Goal: Information Seeking & Learning: Learn about a topic

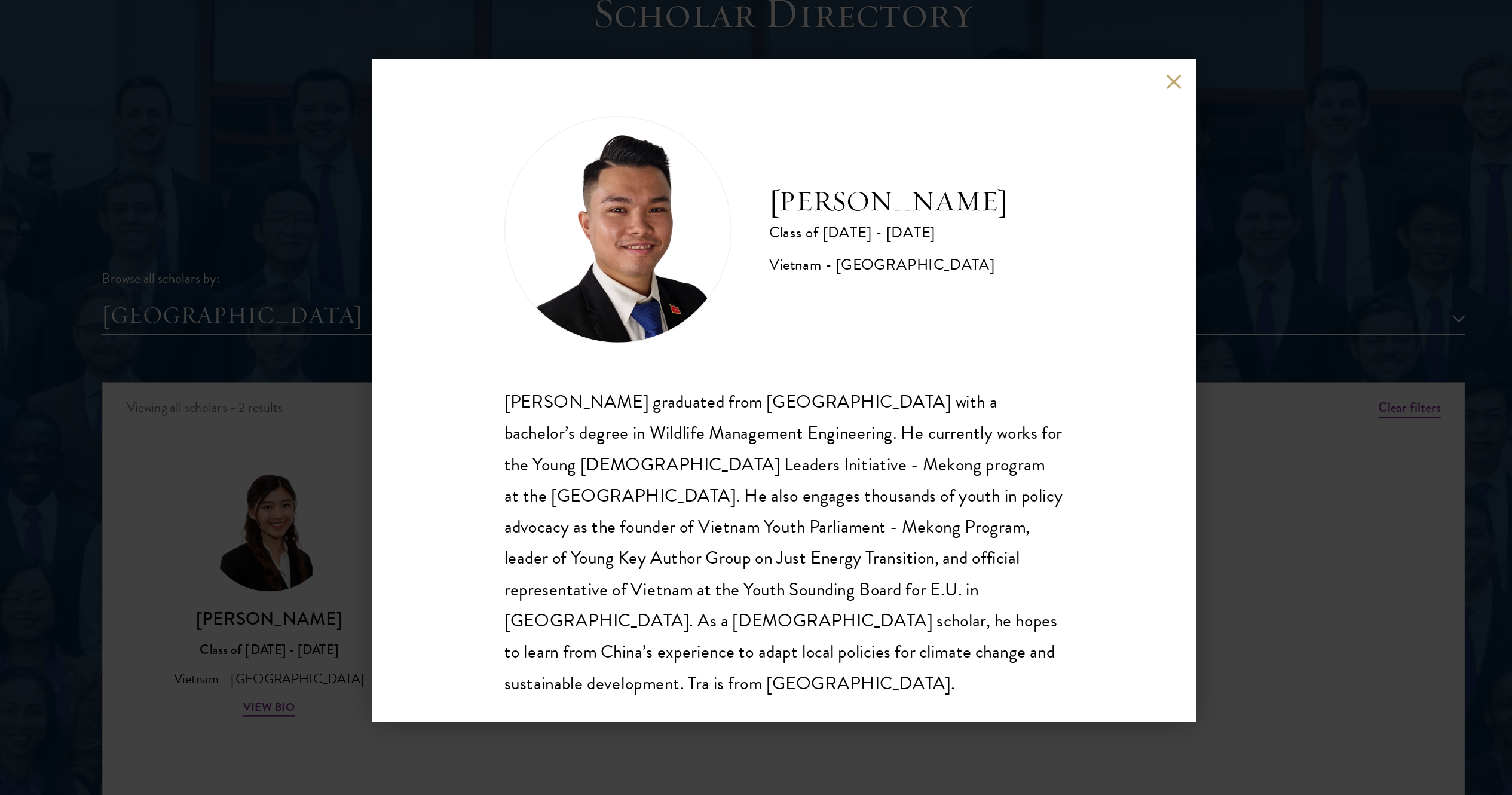
scroll to position [1195, 0]
click at [994, 197] on div "Tra Nguyen Class of 2025 - 2026 Vietnam - Szent Istvan University Tra Nguyen gr…" at bounding box center [755, 398] width 520 height 419
click at [1003, 201] on button at bounding box center [1002, 202] width 10 height 10
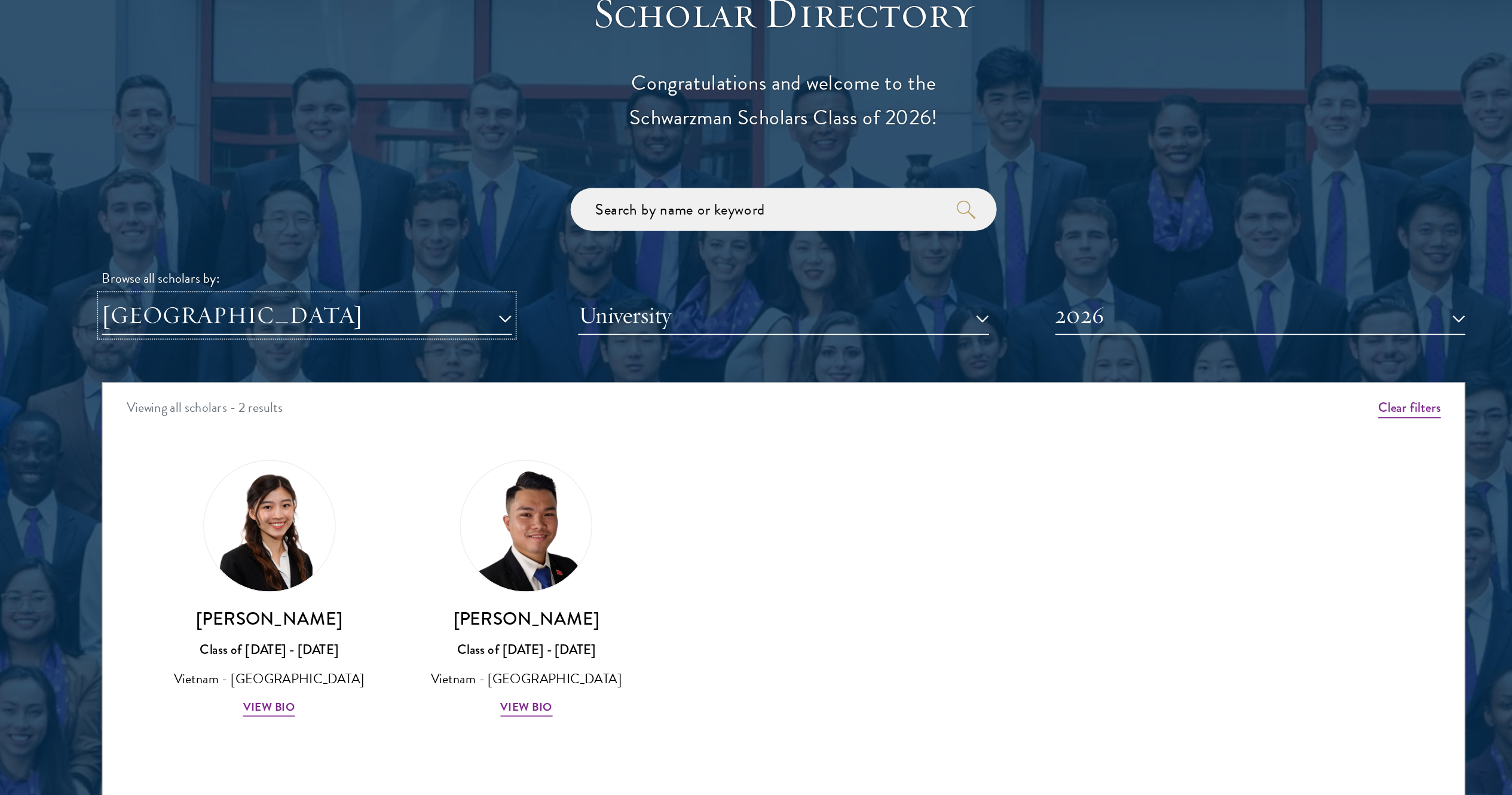
click at [565, 345] on button "[GEOGRAPHIC_DATA]" at bounding box center [455, 350] width 259 height 25
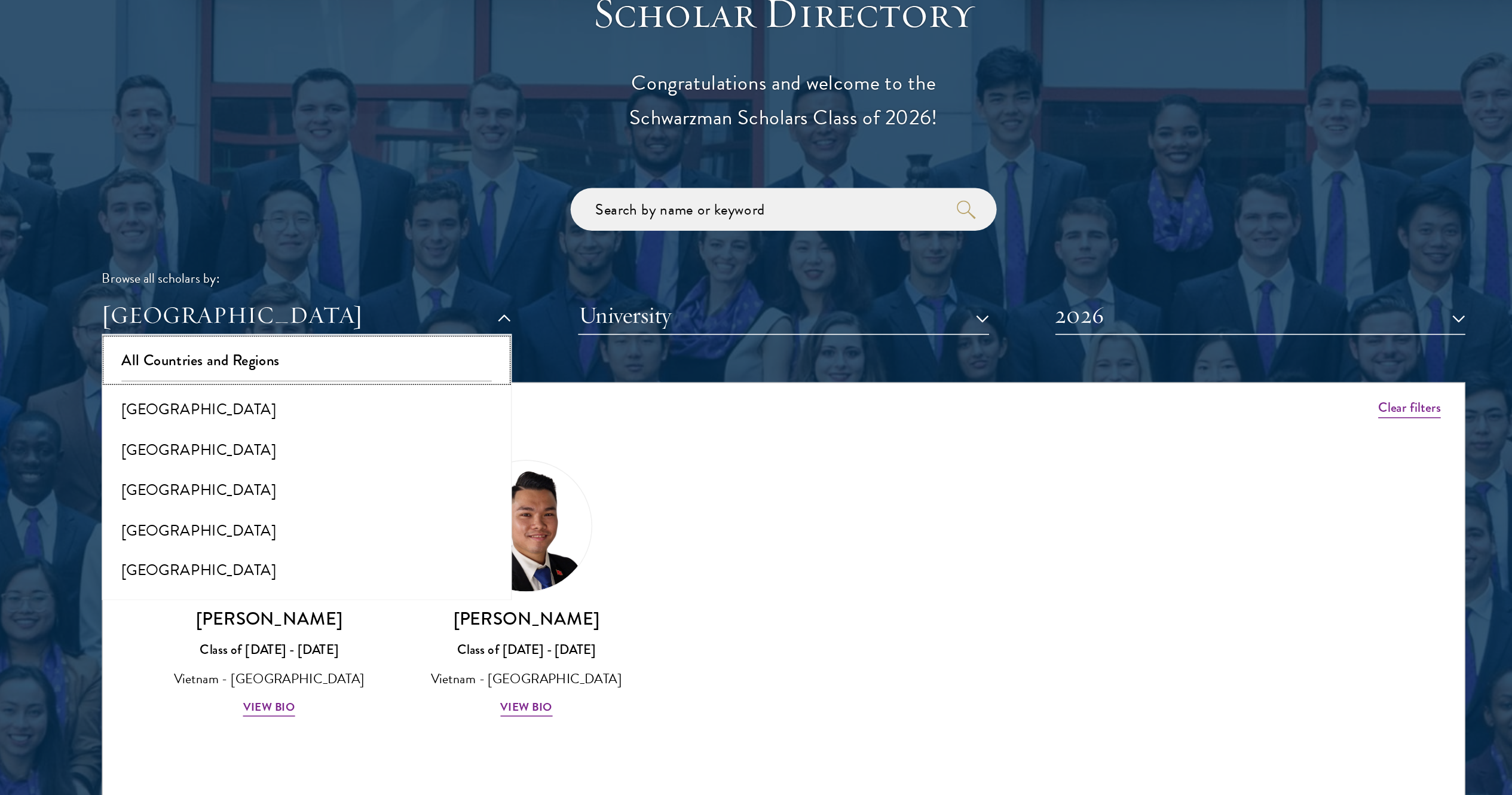
click at [511, 378] on button "All Countries and Regions" at bounding box center [455, 379] width 252 height 25
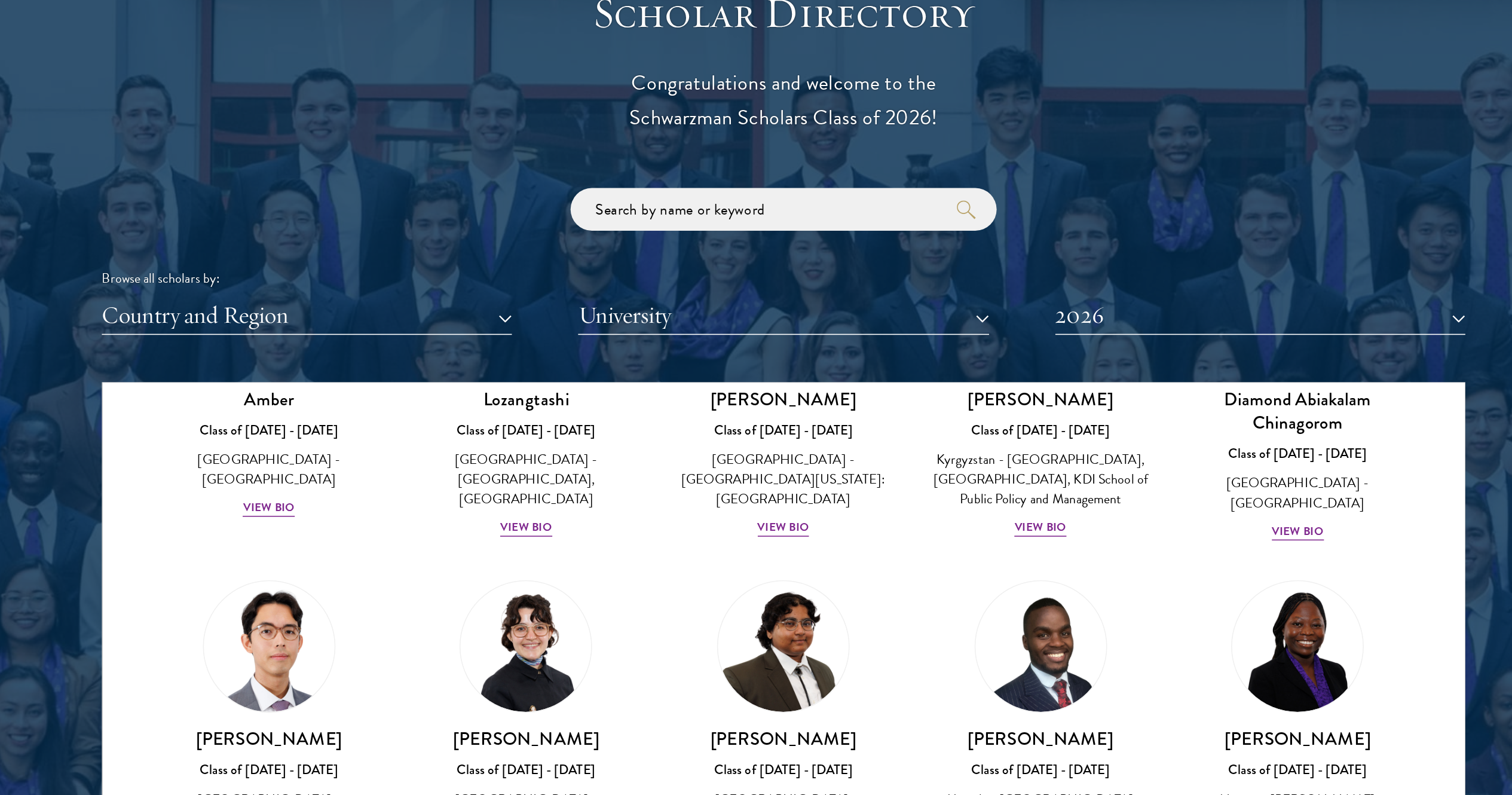
scroll to position [147, 0]
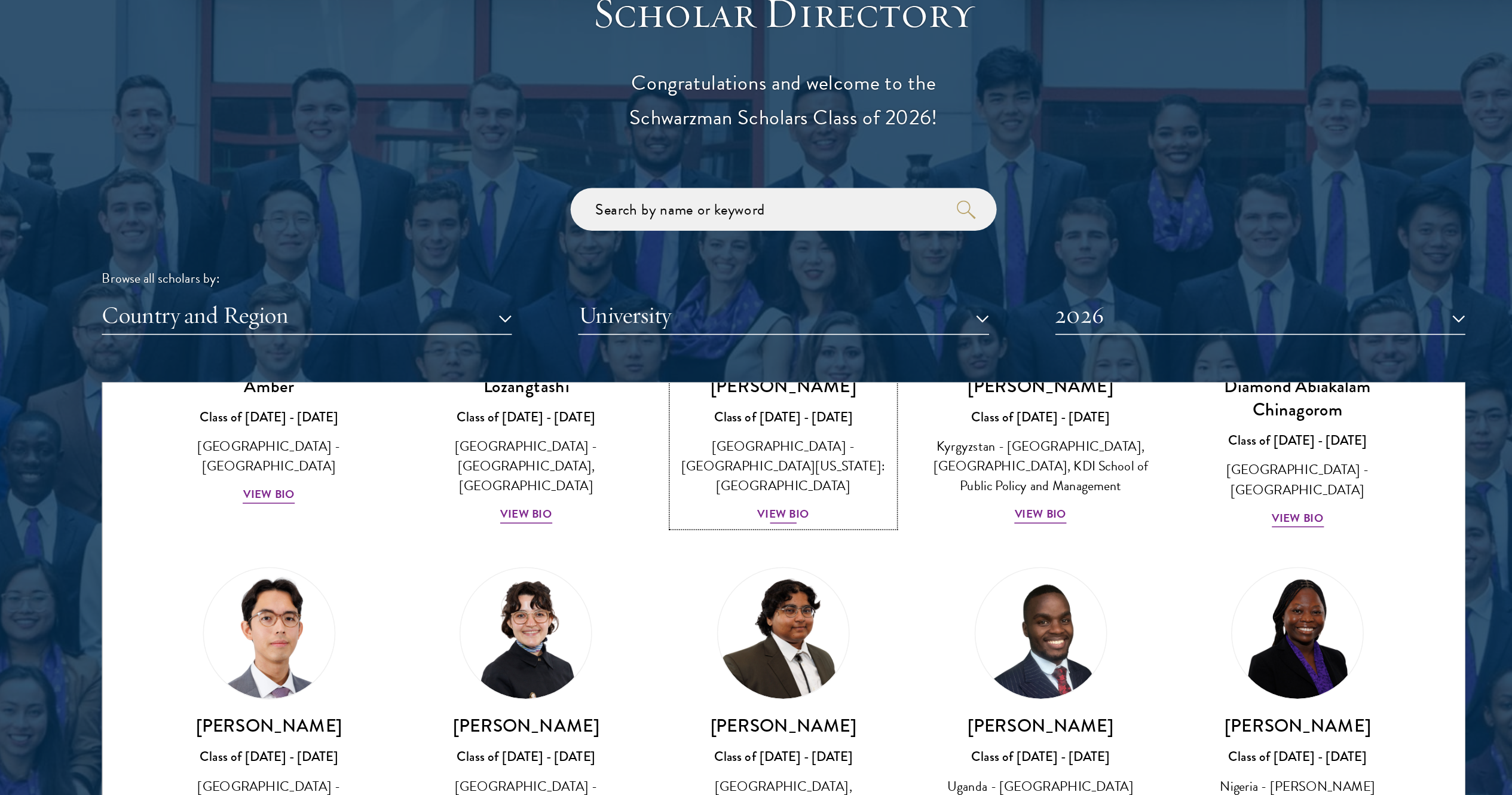
click at [766, 442] on div "United States of America - University of Minnesota: Twin Cities" at bounding box center [755, 445] width 139 height 38
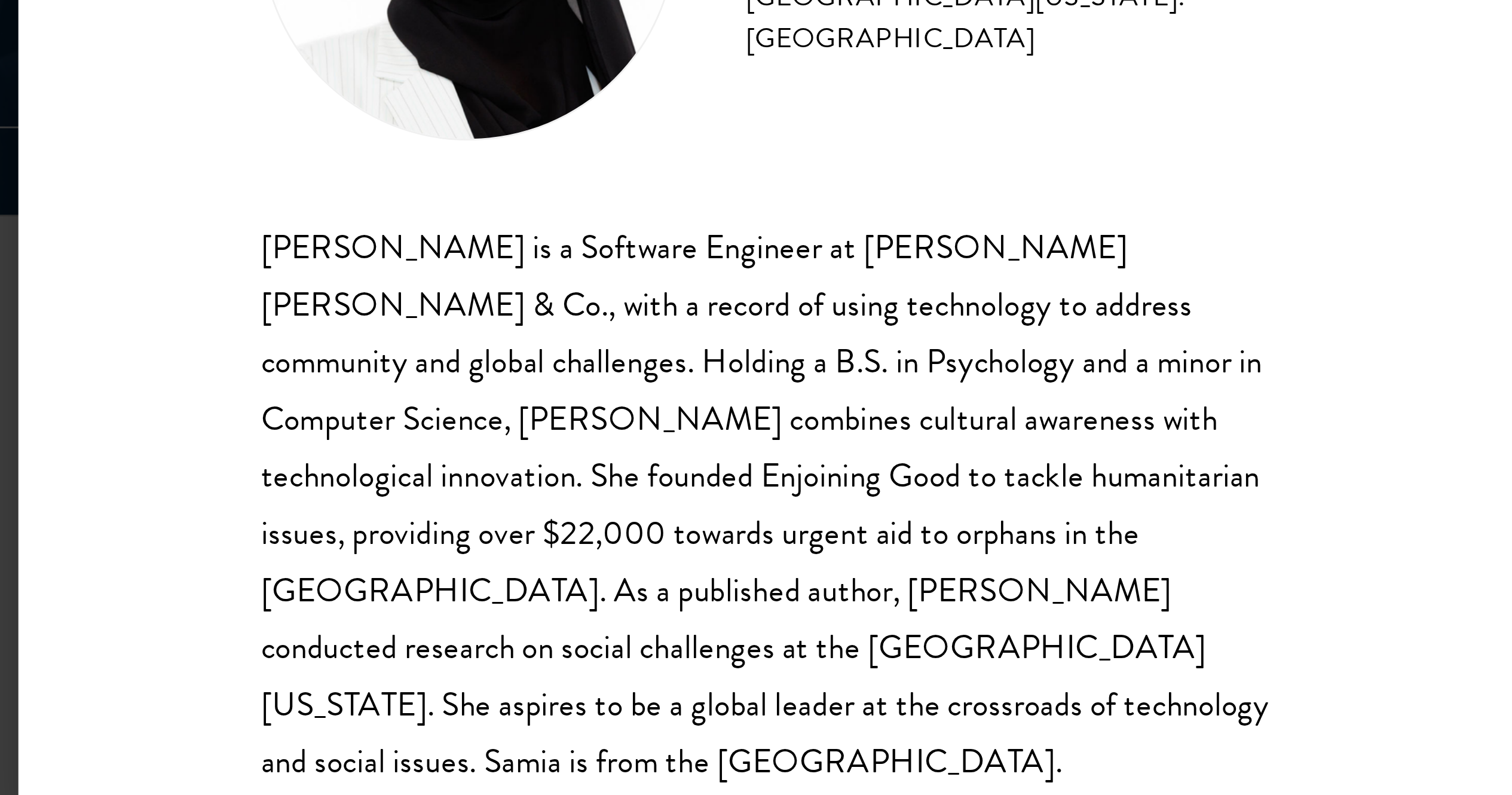
scroll to position [1195, 0]
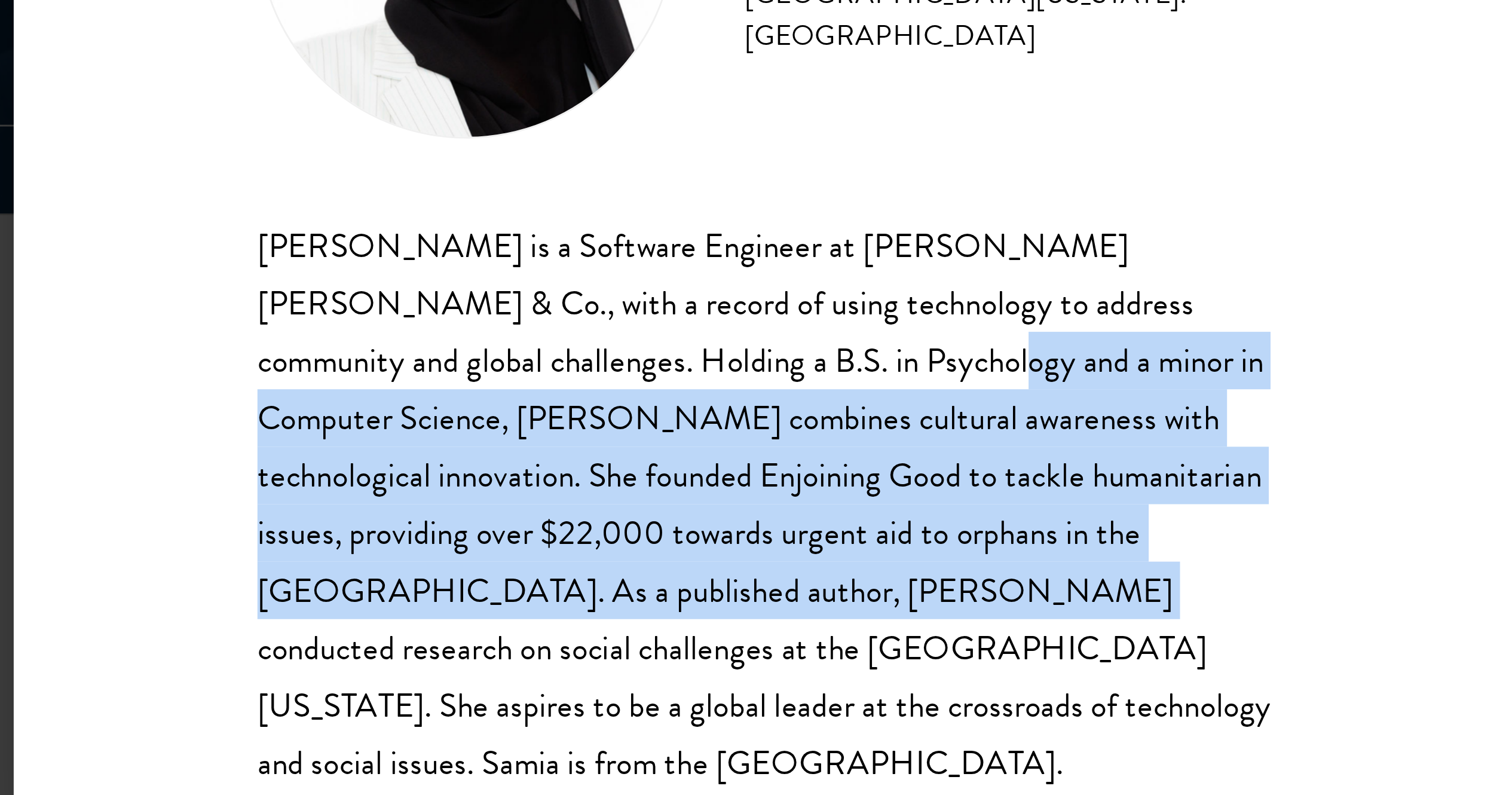
drag, startPoint x: 765, startPoint y: 434, endPoint x: 804, endPoint y: 511, distance: 86.3
click at [804, 511] on div "Samia Abdi is a Software Engineer at JP Morgan Chase & Co., with a record of us…" at bounding box center [755, 492] width 352 height 197
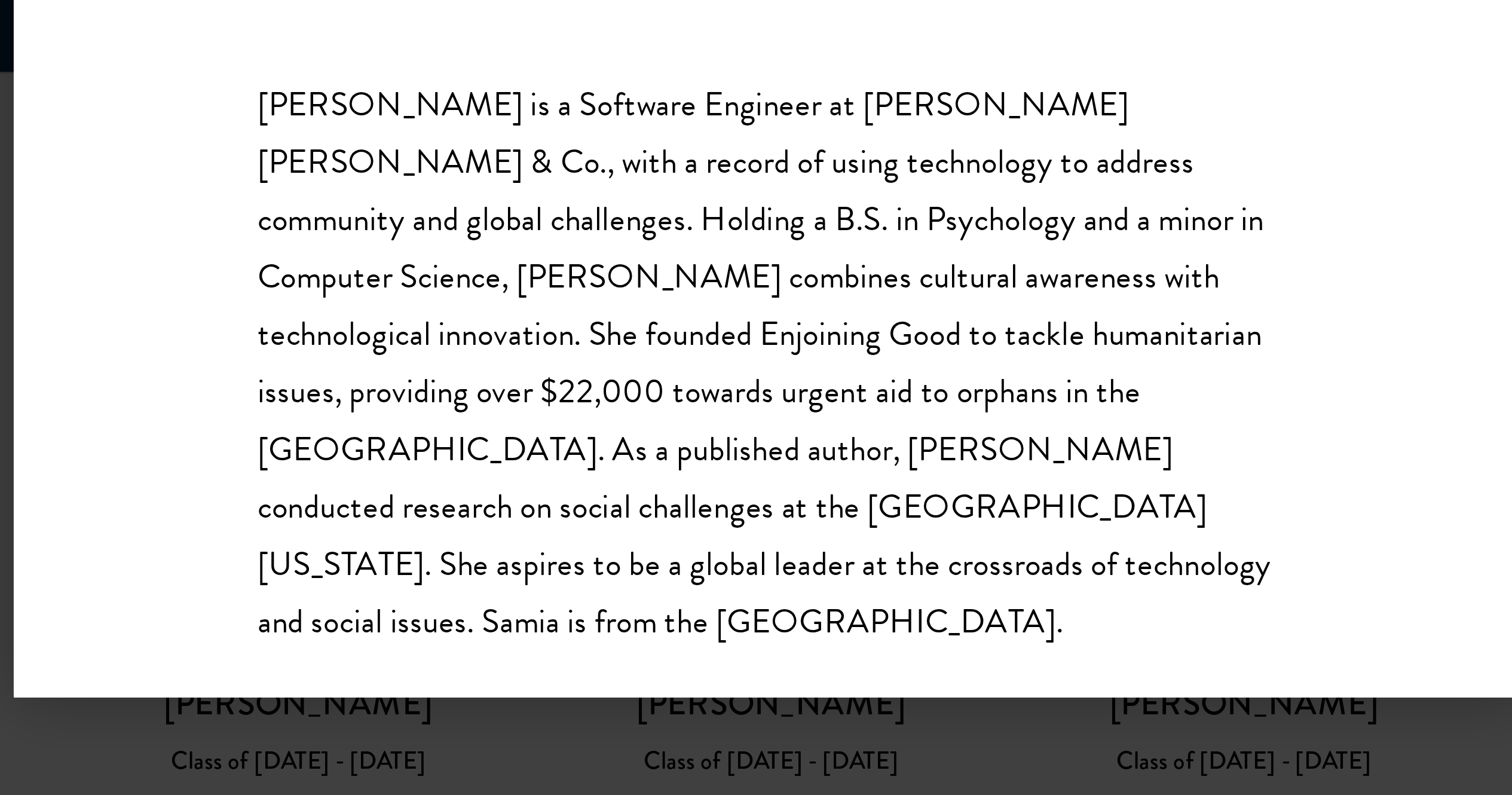
click at [818, 611] on div "Samia Abdi Class of 2025 - 2026 United States of America - University of Minnes…" at bounding box center [756, 398] width 1512 height 795
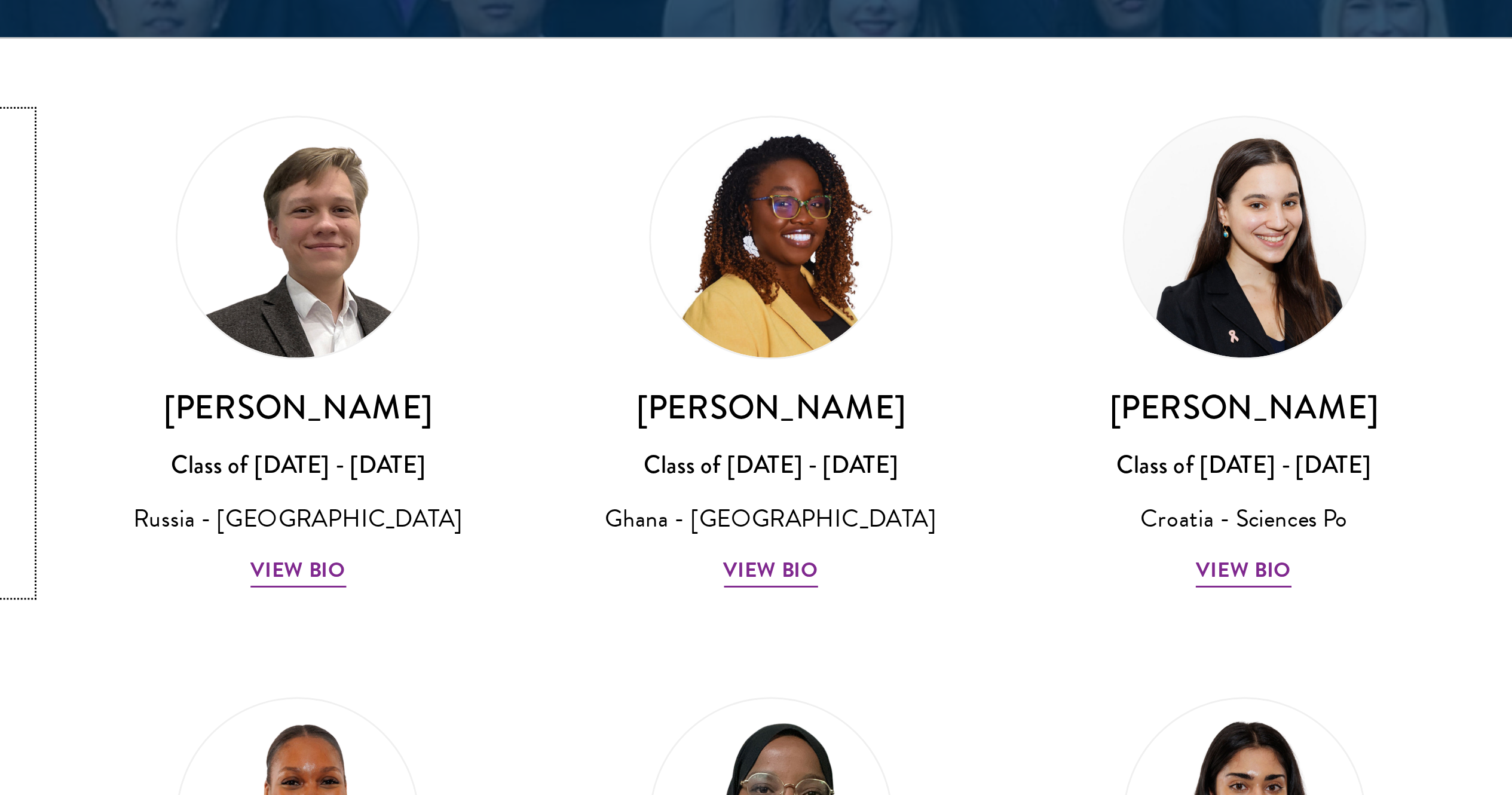
scroll to position [4341, 0]
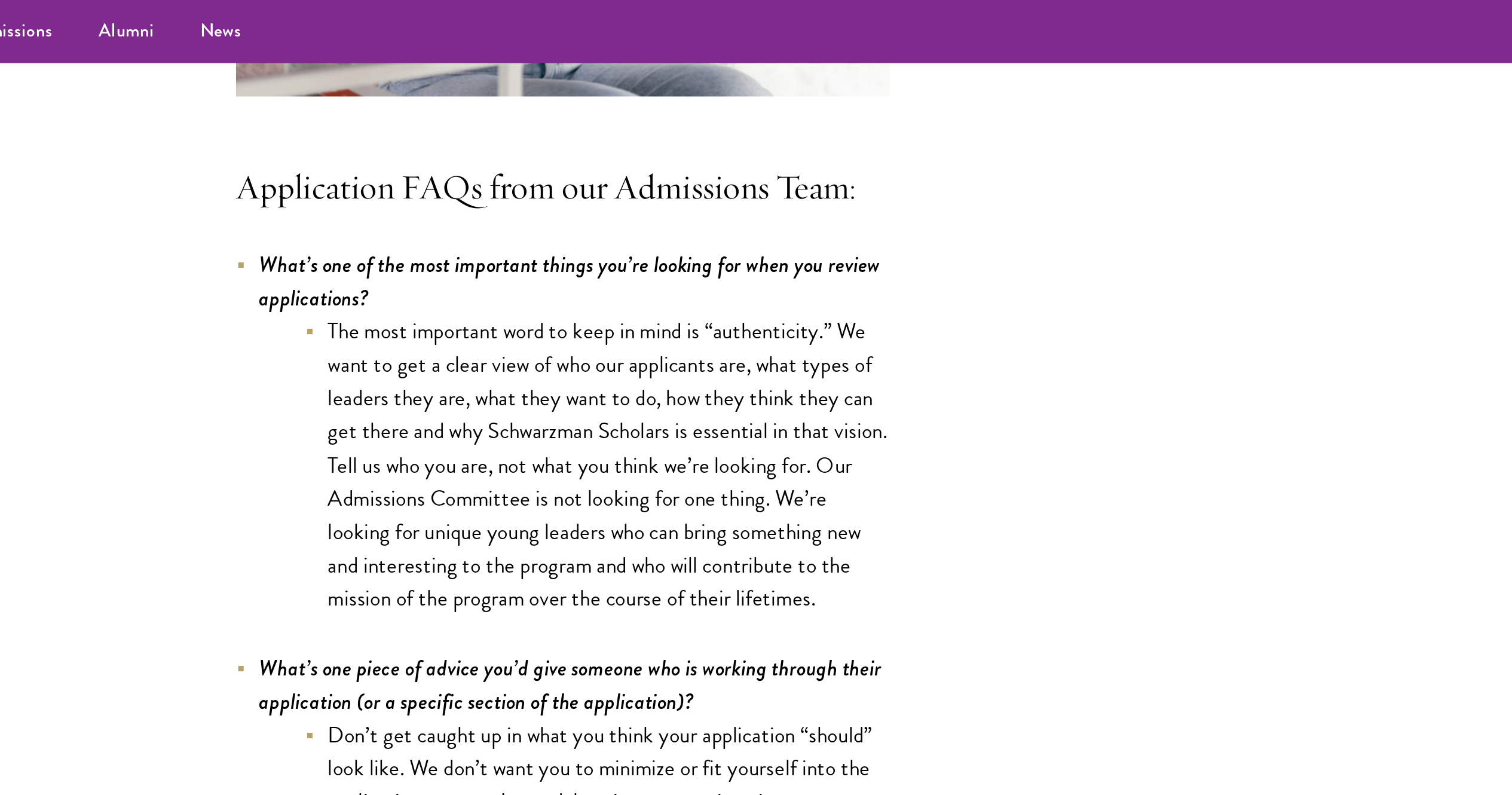
scroll to position [3253, 0]
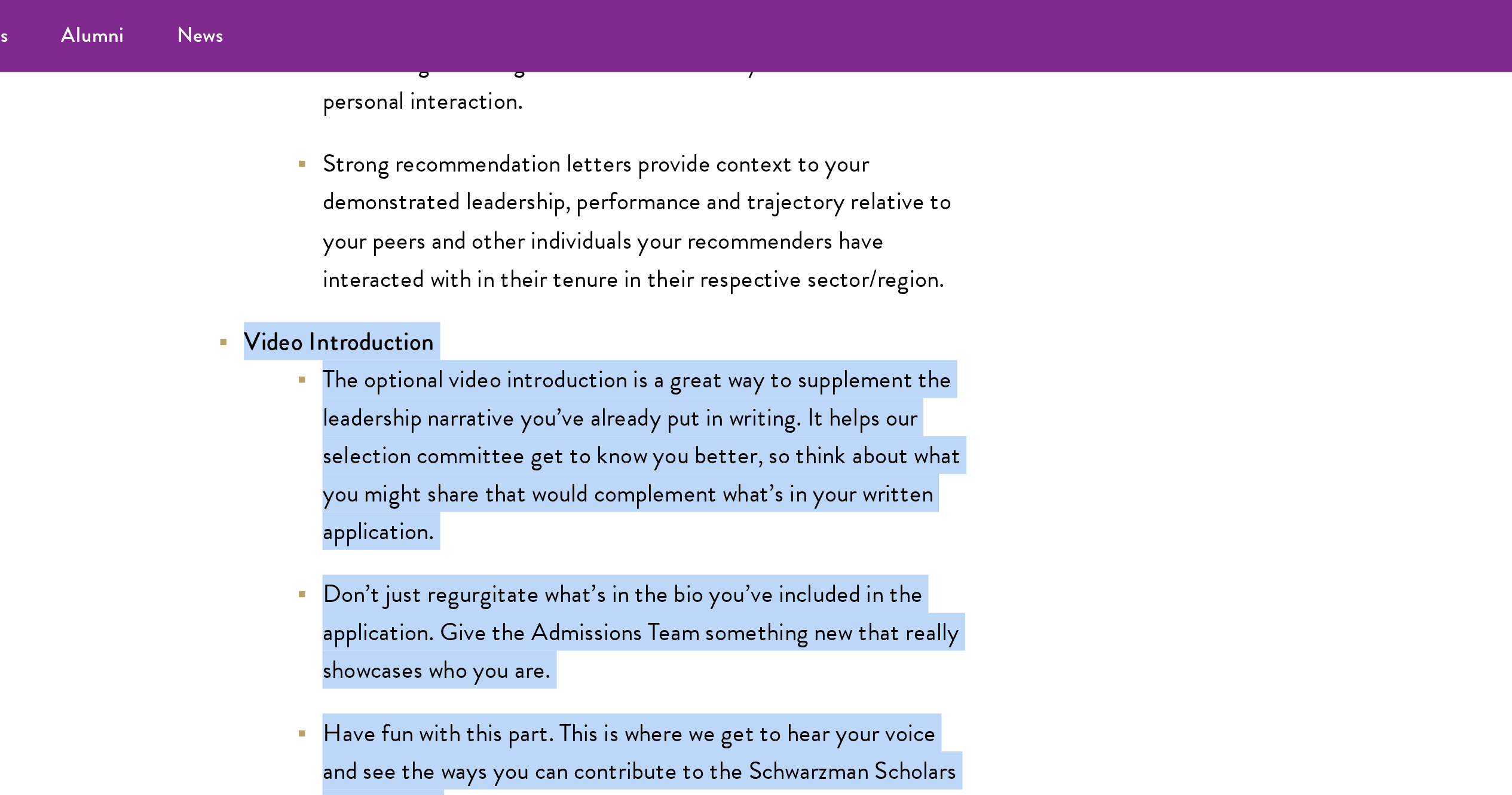
scroll to position [1915, 0]
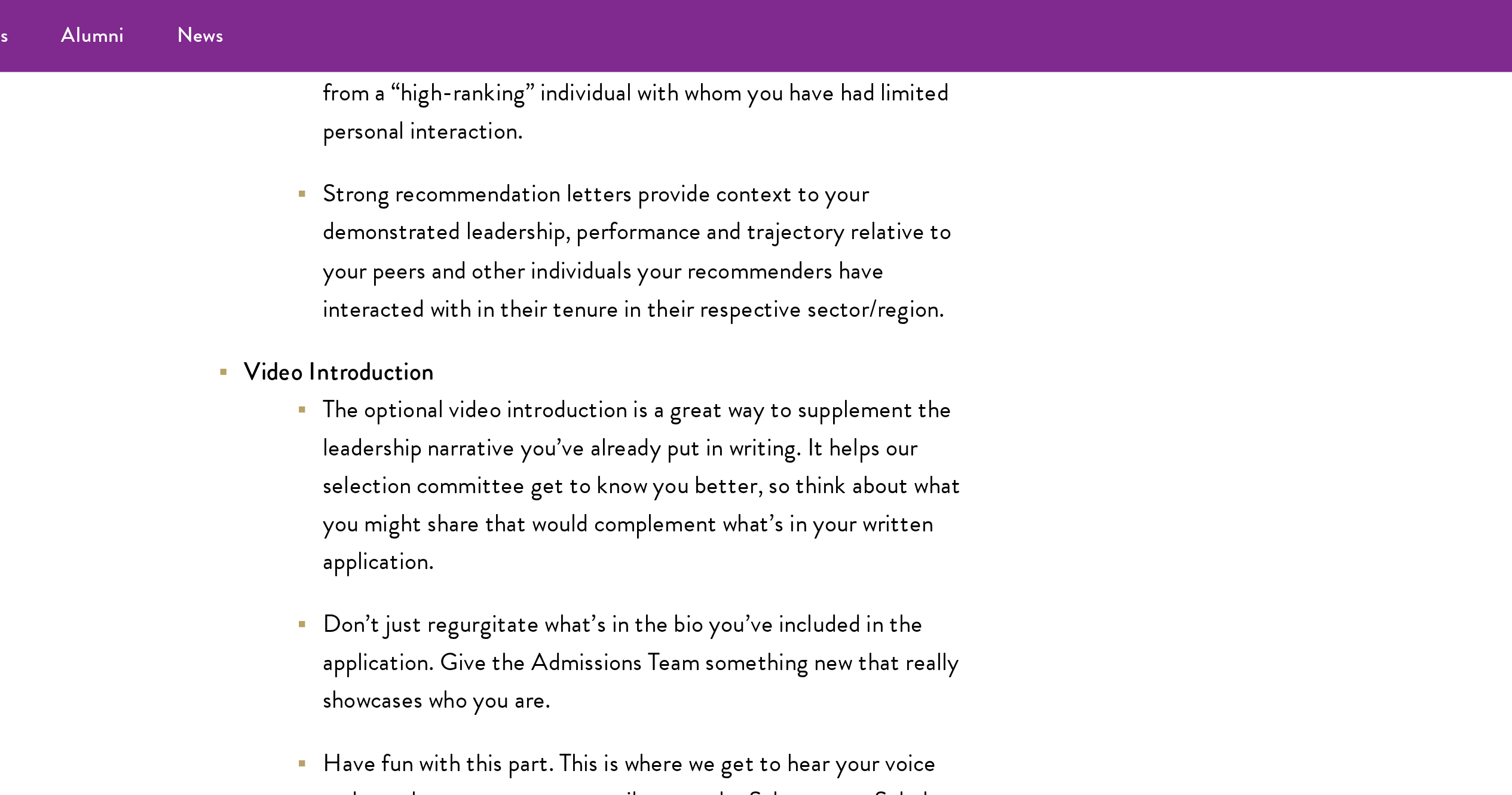
click at [624, 144] on li "Strong recommendation letters provide context to your demonstrated leadership, …" at bounding box center [585, 114] width 305 height 70
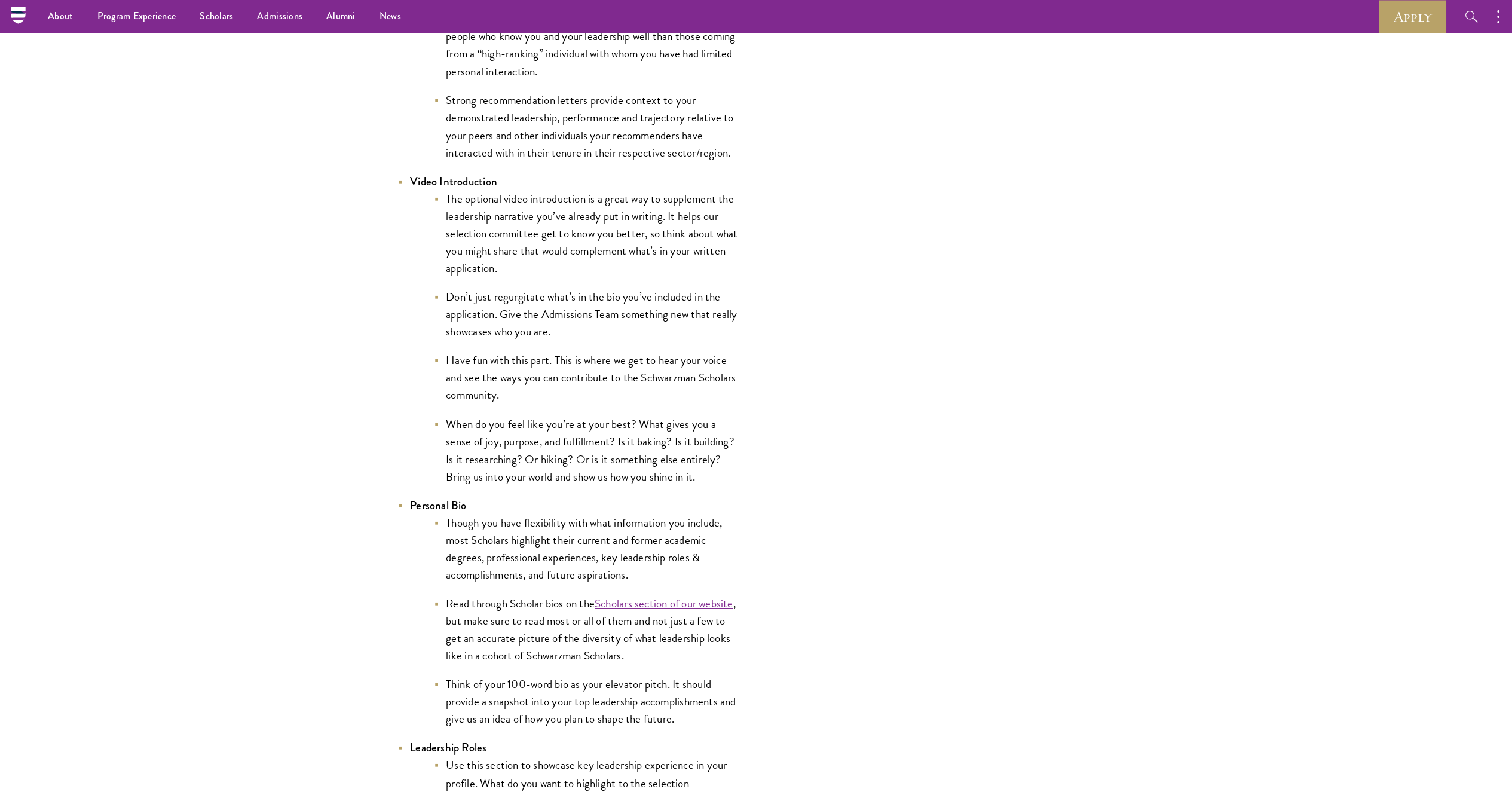
scroll to position [1903, 0]
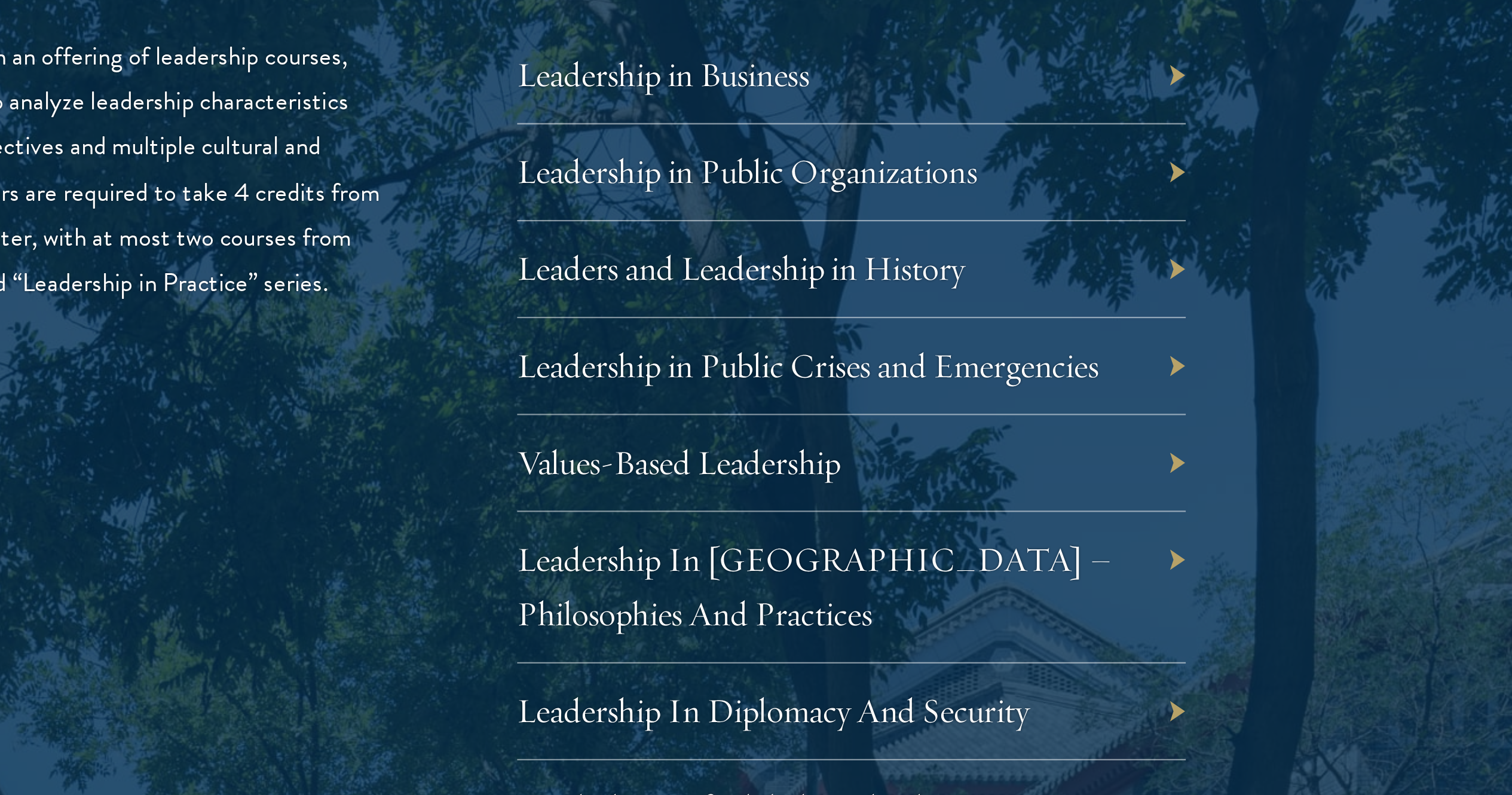
scroll to position [1810, 0]
click at [950, 495] on div "Values-Based Leadership" at bounding box center [933, 487] width 293 height 42
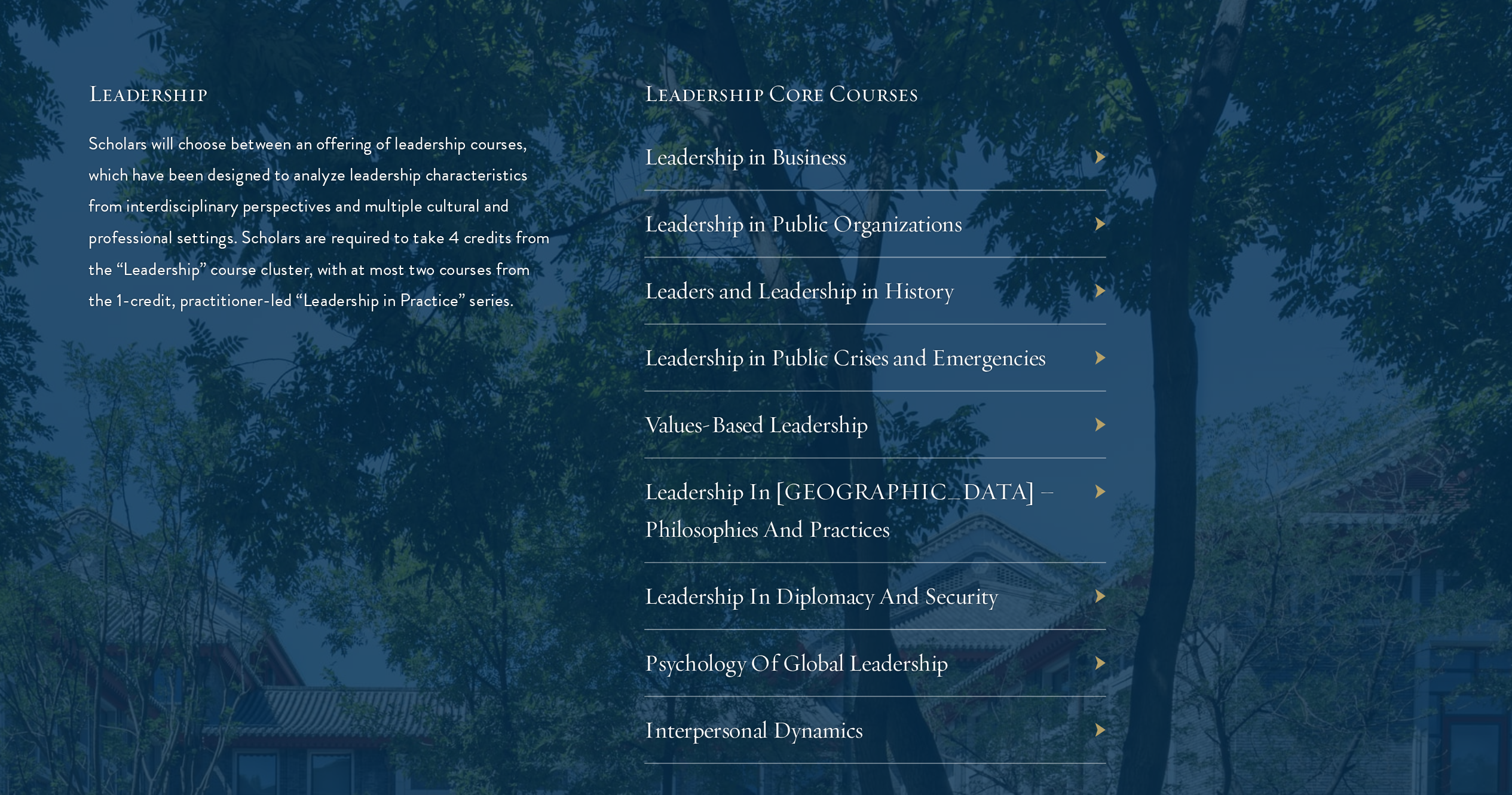
scroll to position [1812, 0]
click at [909, 491] on link "Values-Based Leadership" at bounding box center [865, 483] width 141 height 18
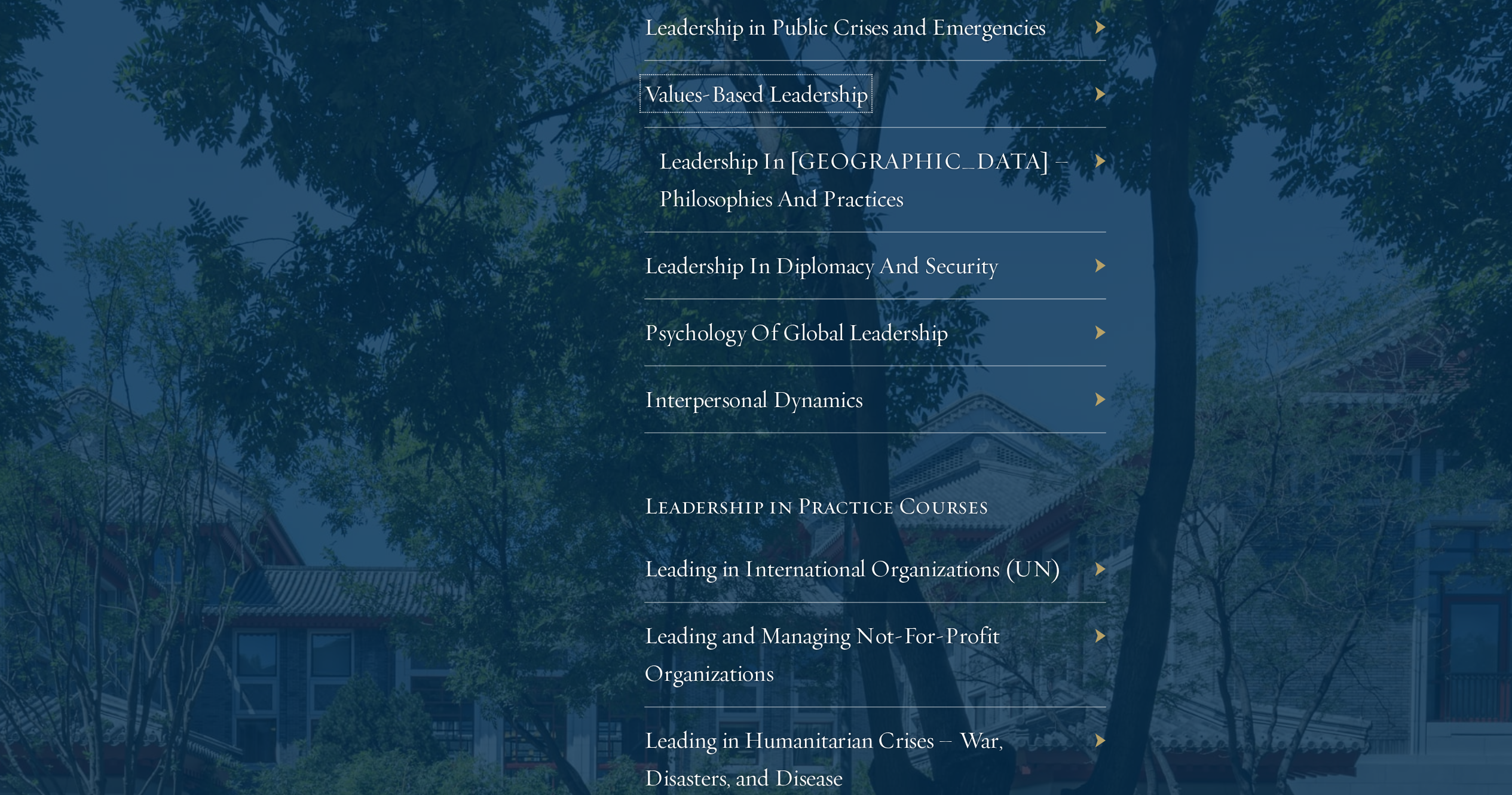
scroll to position [1946, 0]
click at [913, 399] on link "Leadership In China – Philosophies And Practices" at bounding box center [925, 404] width 261 height 42
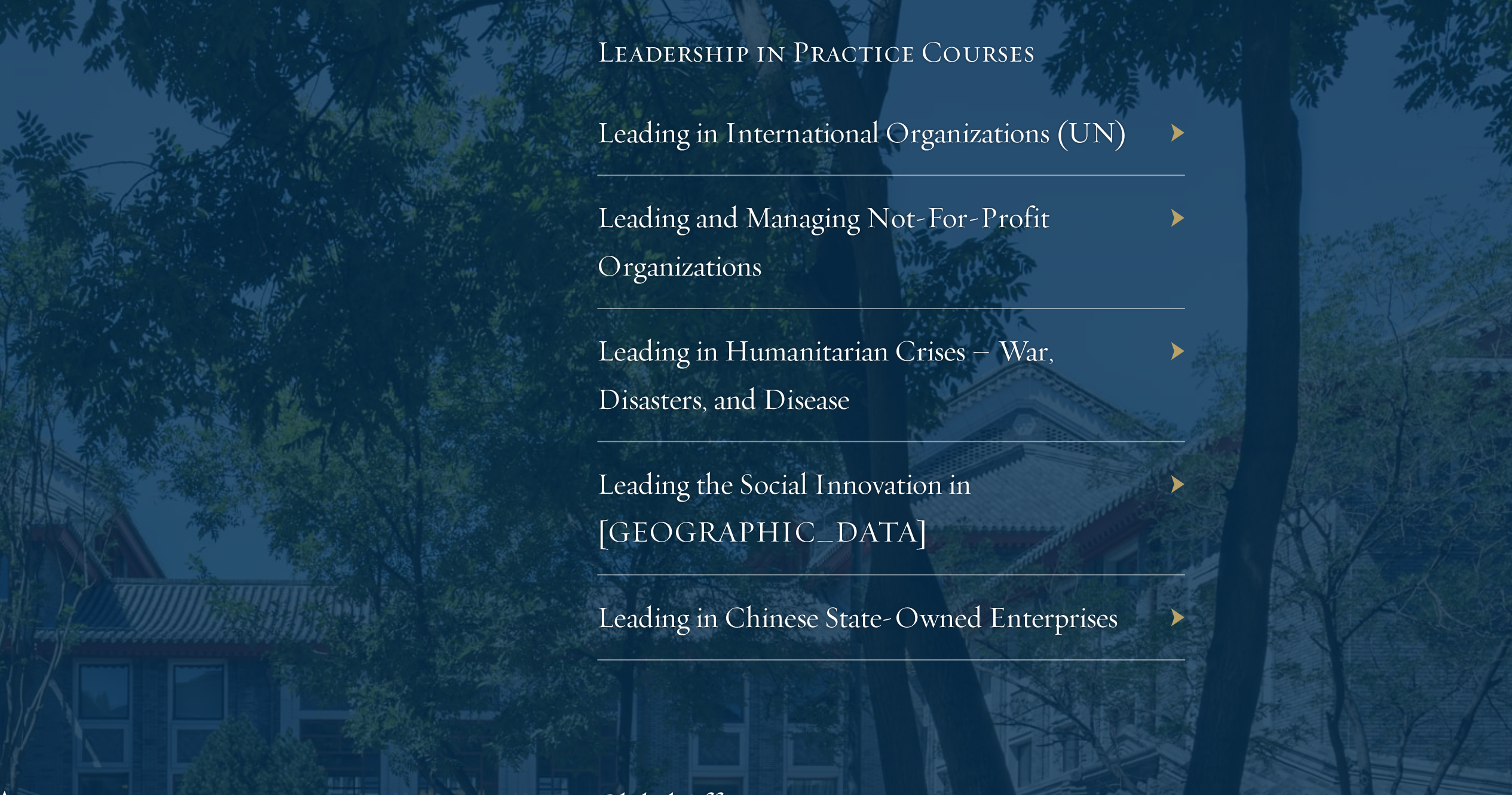
scroll to position [2170, 0]
click at [935, 604] on link "Leading the Social Innovation in China" at bounding box center [888, 614] width 186 height 42
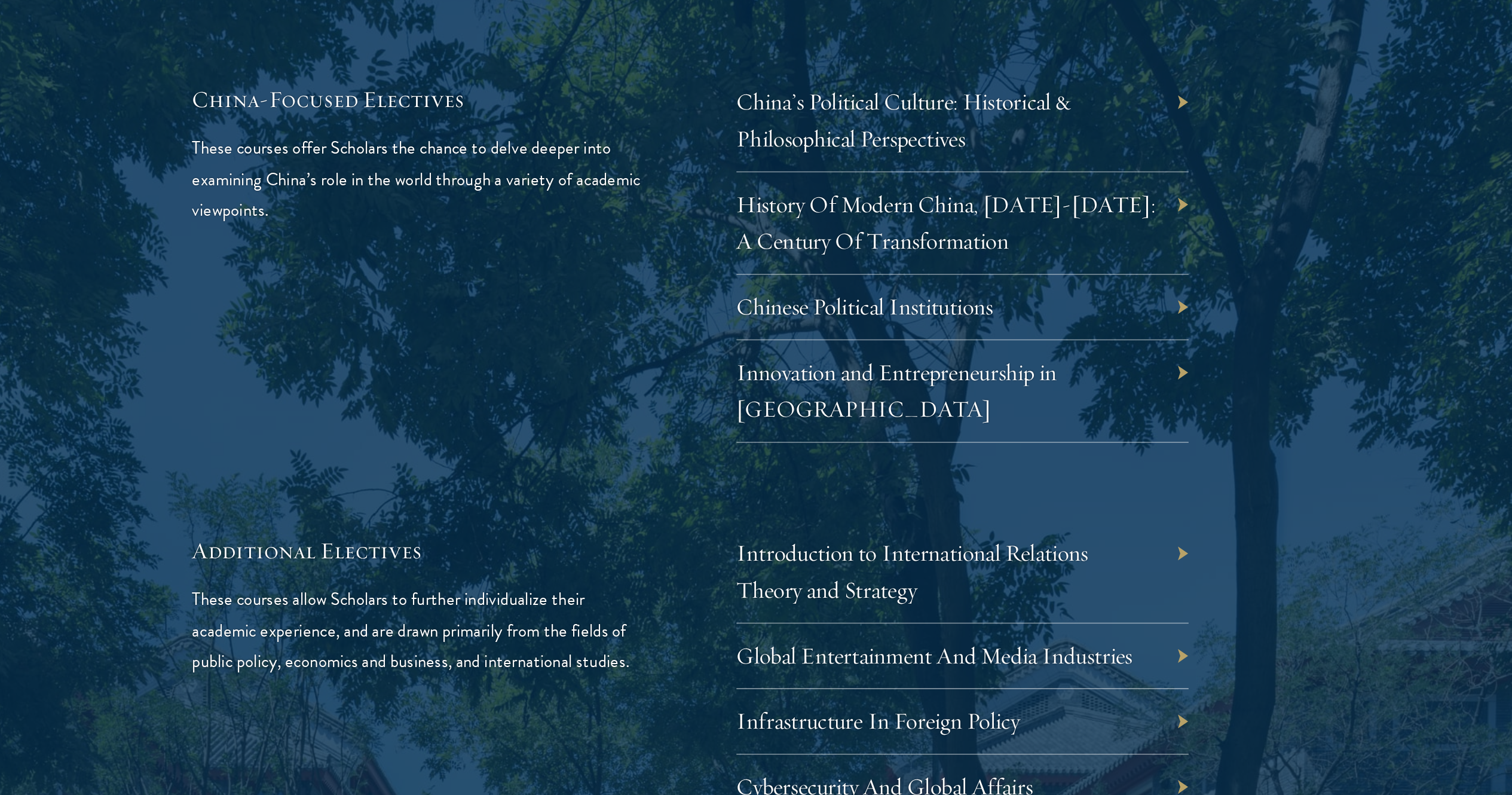
scroll to position [3509, 0]
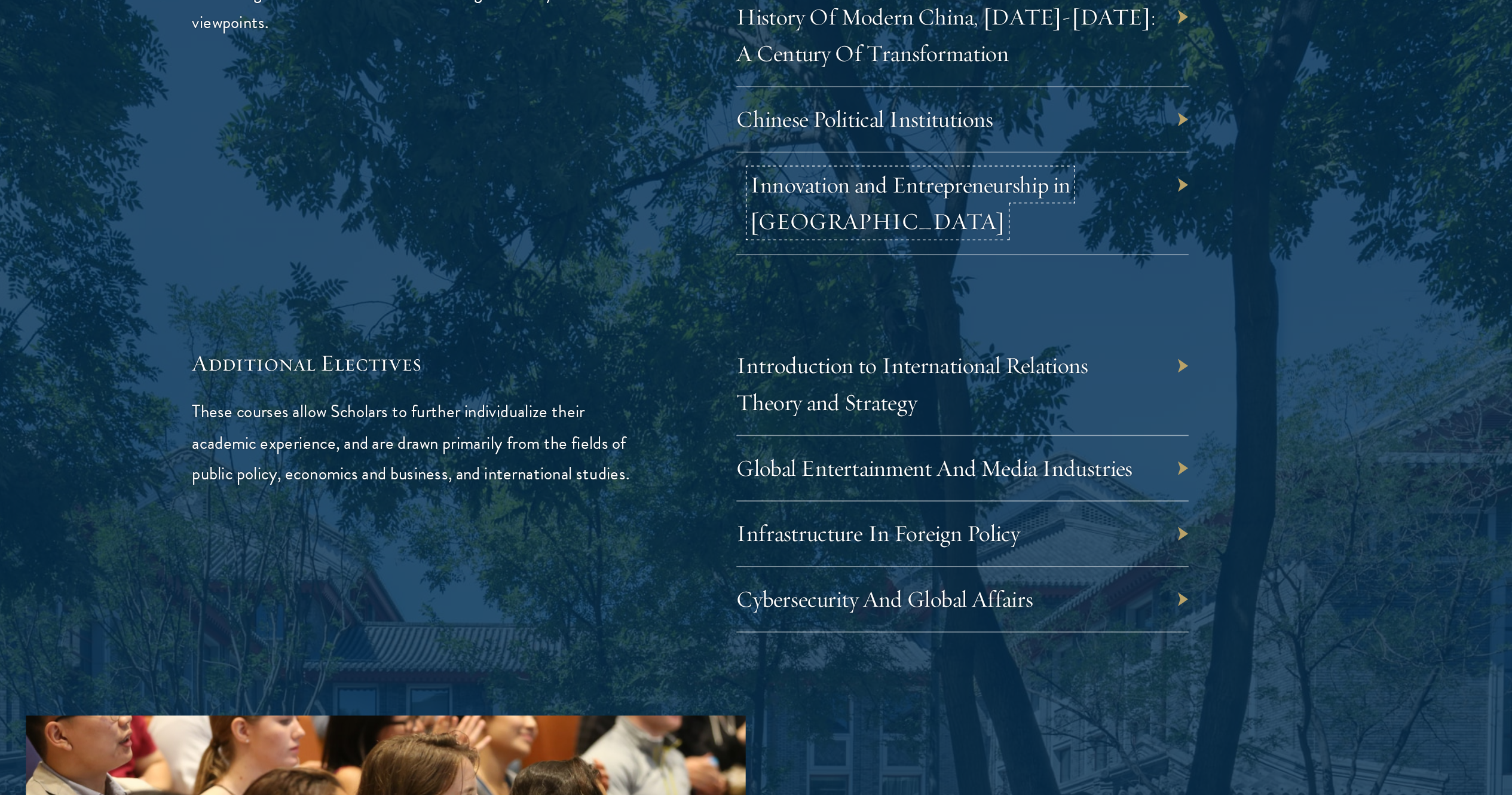
click at [943, 357] on link "Innovation and Entrepreneurship in China" at bounding box center [898, 378] width 207 height 42
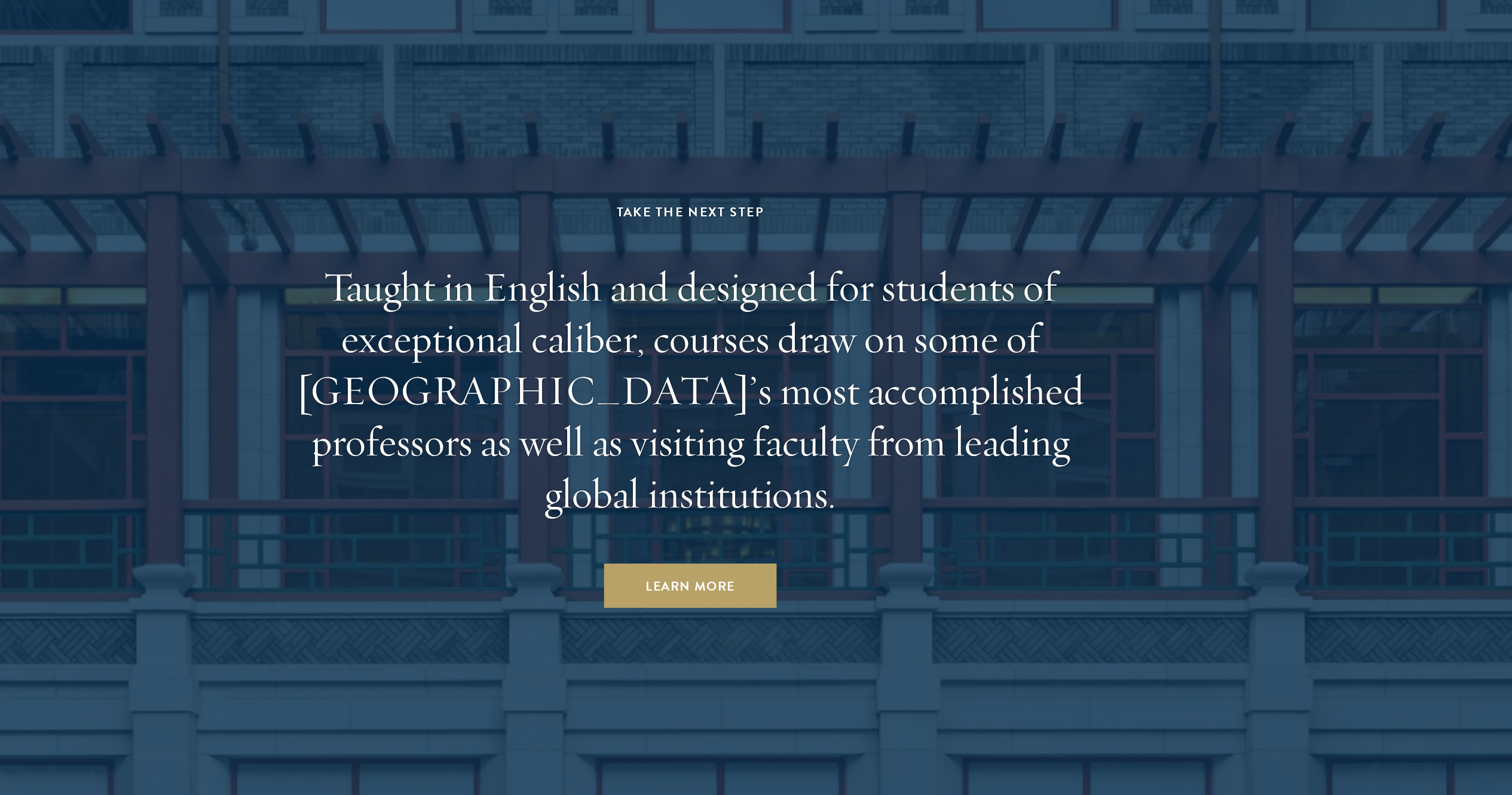
scroll to position [7268, 0]
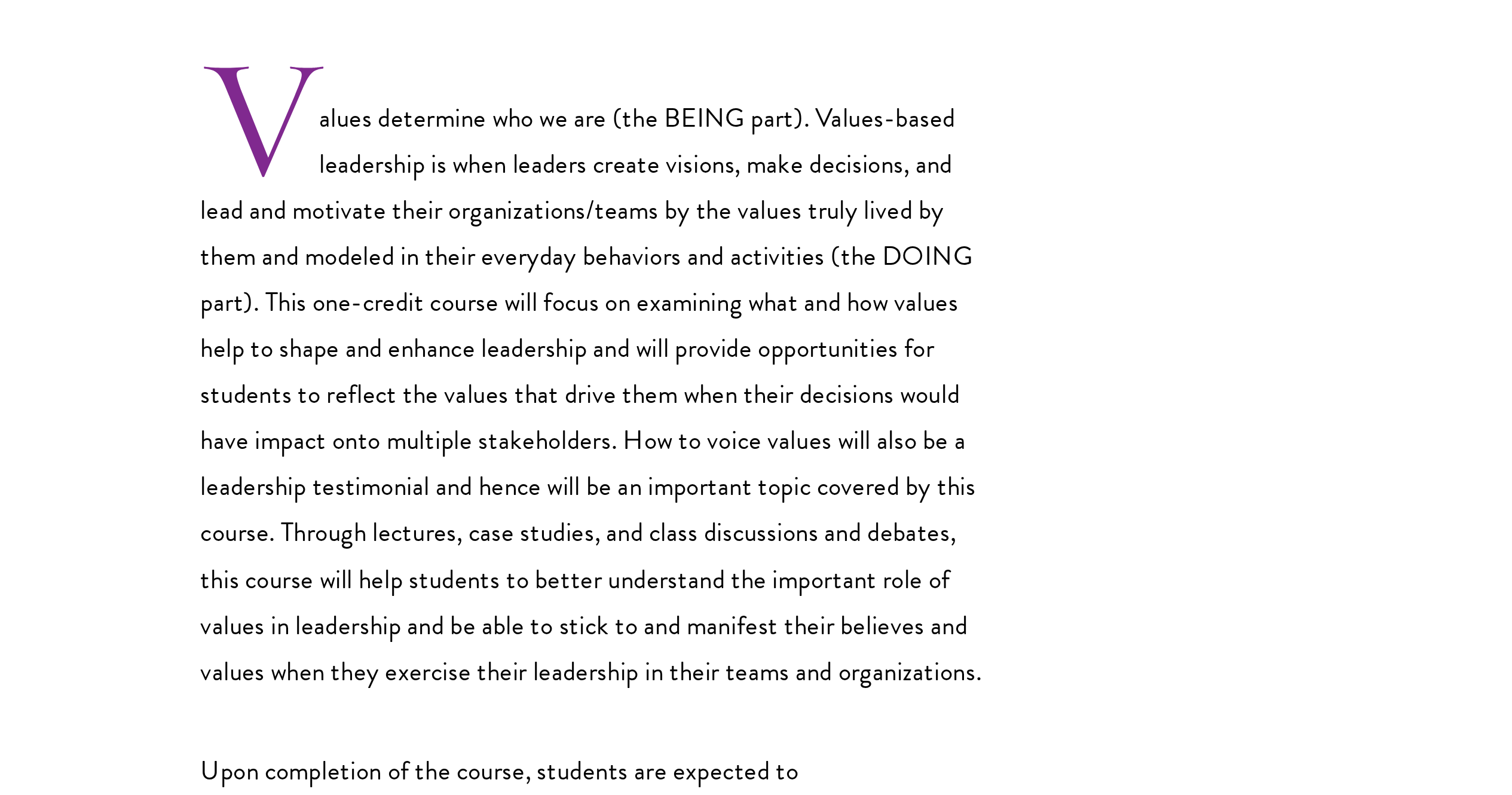
scroll to position [229, 0]
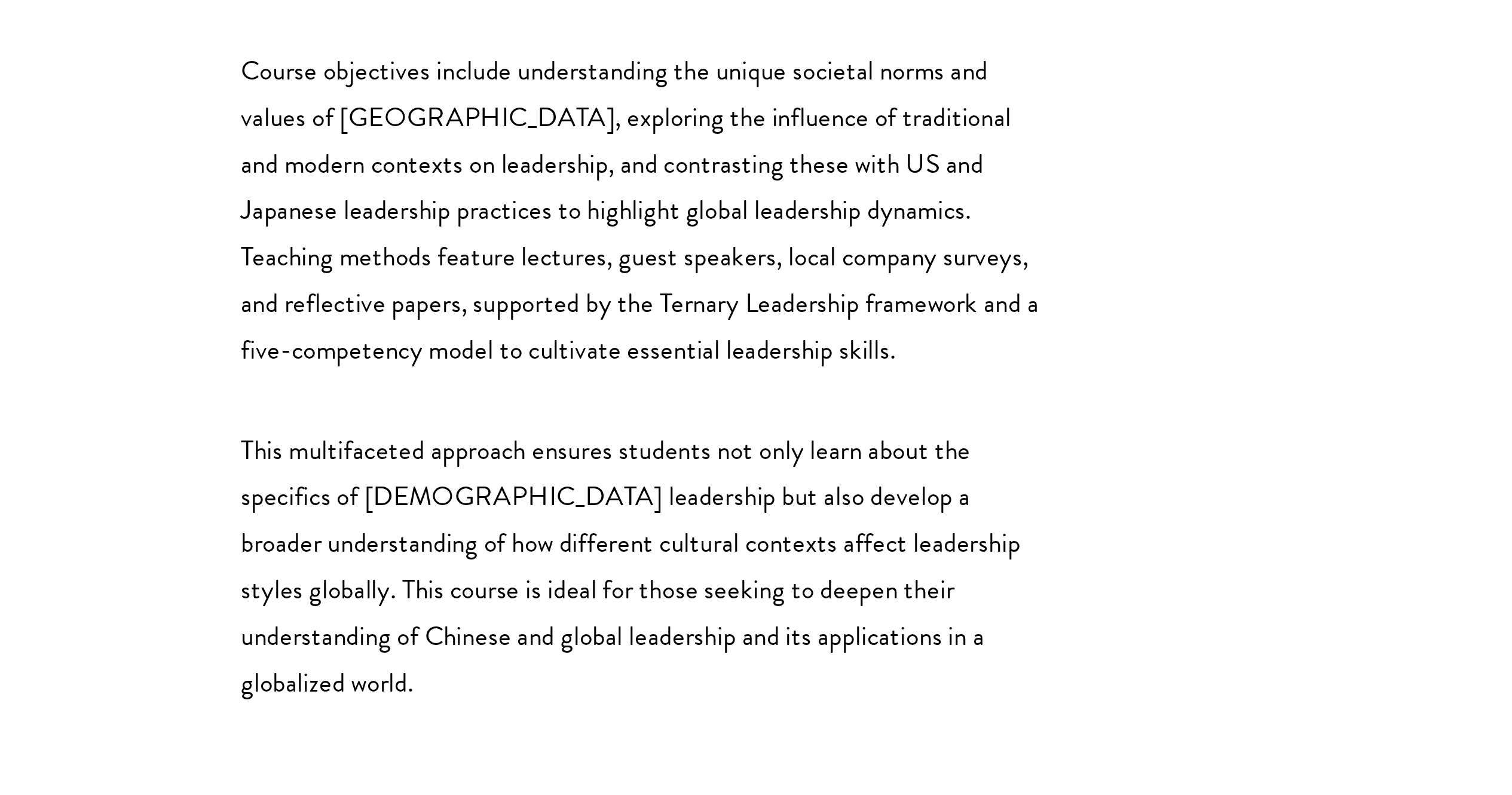
scroll to position [207, 0]
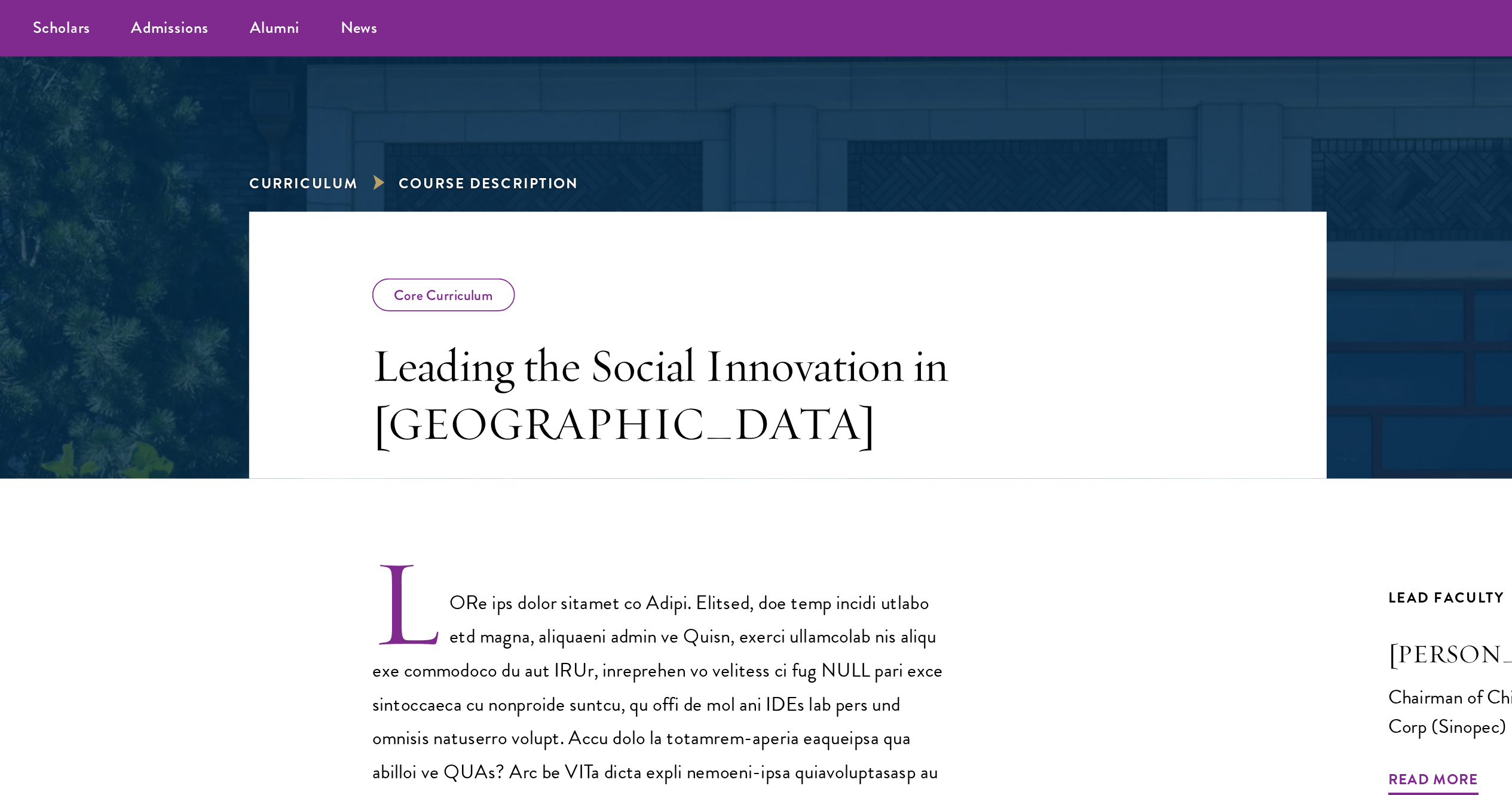
scroll to position [77, 0]
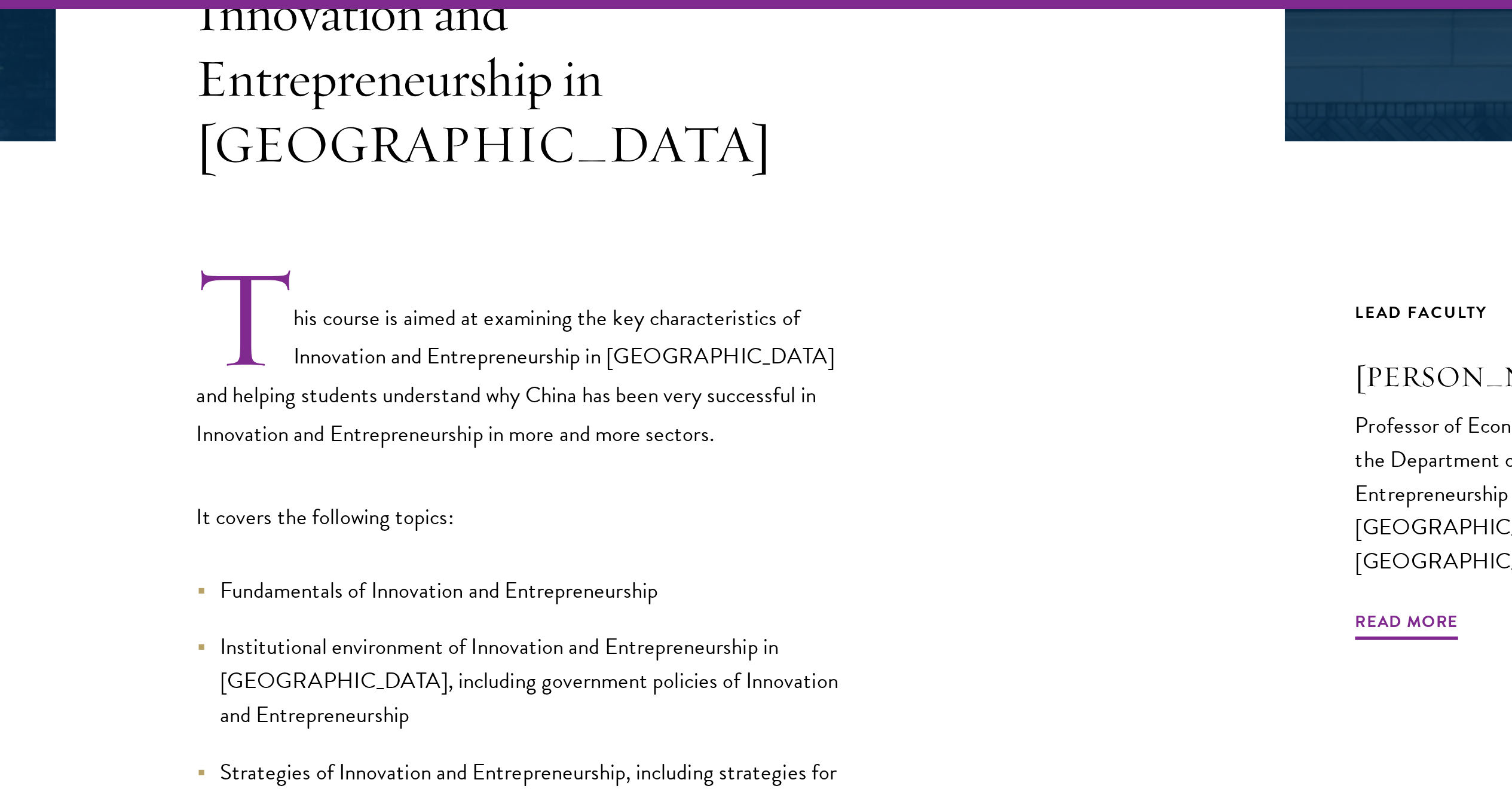
scroll to position [270, 0]
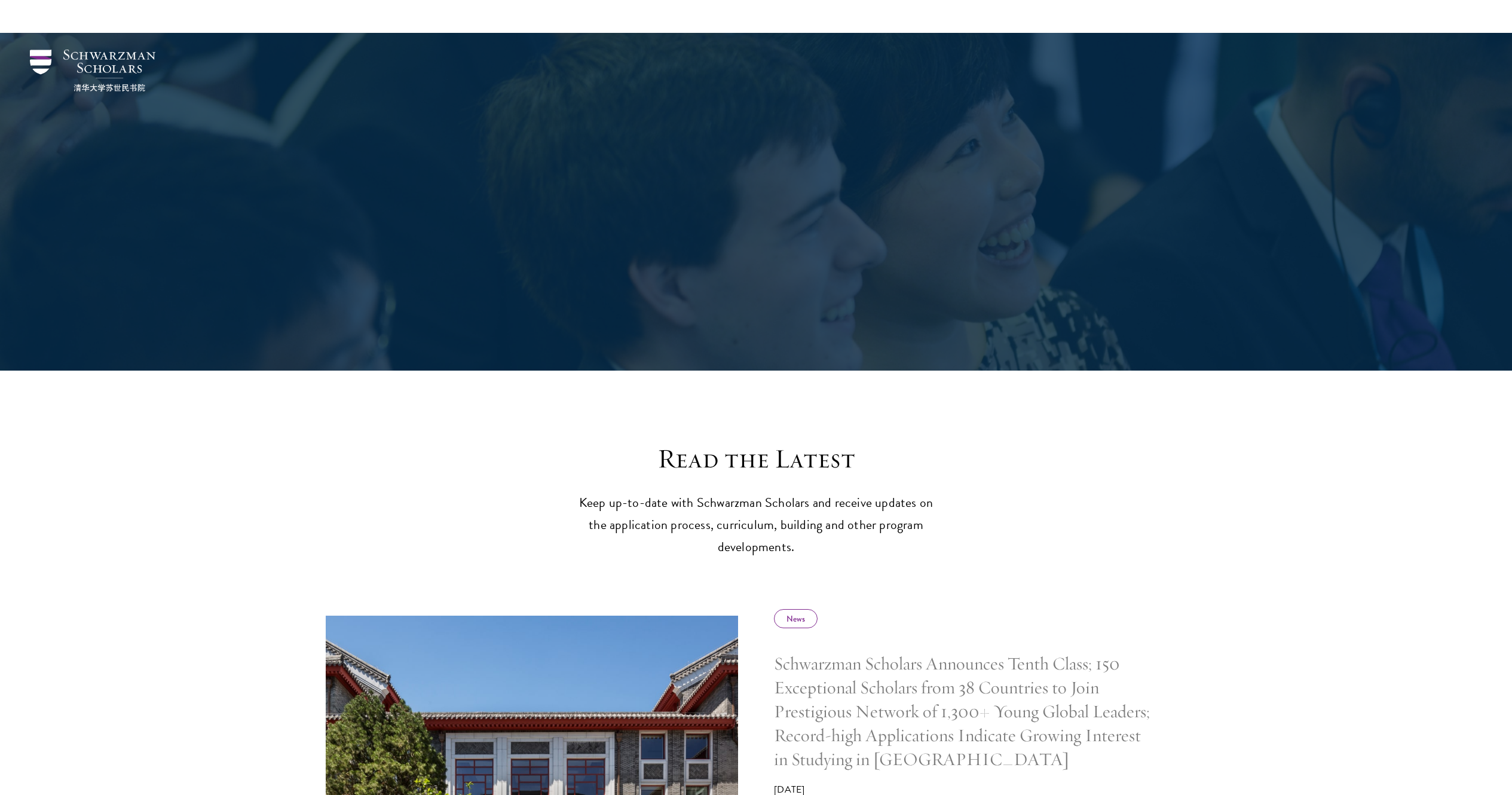
scroll to position [516, 0]
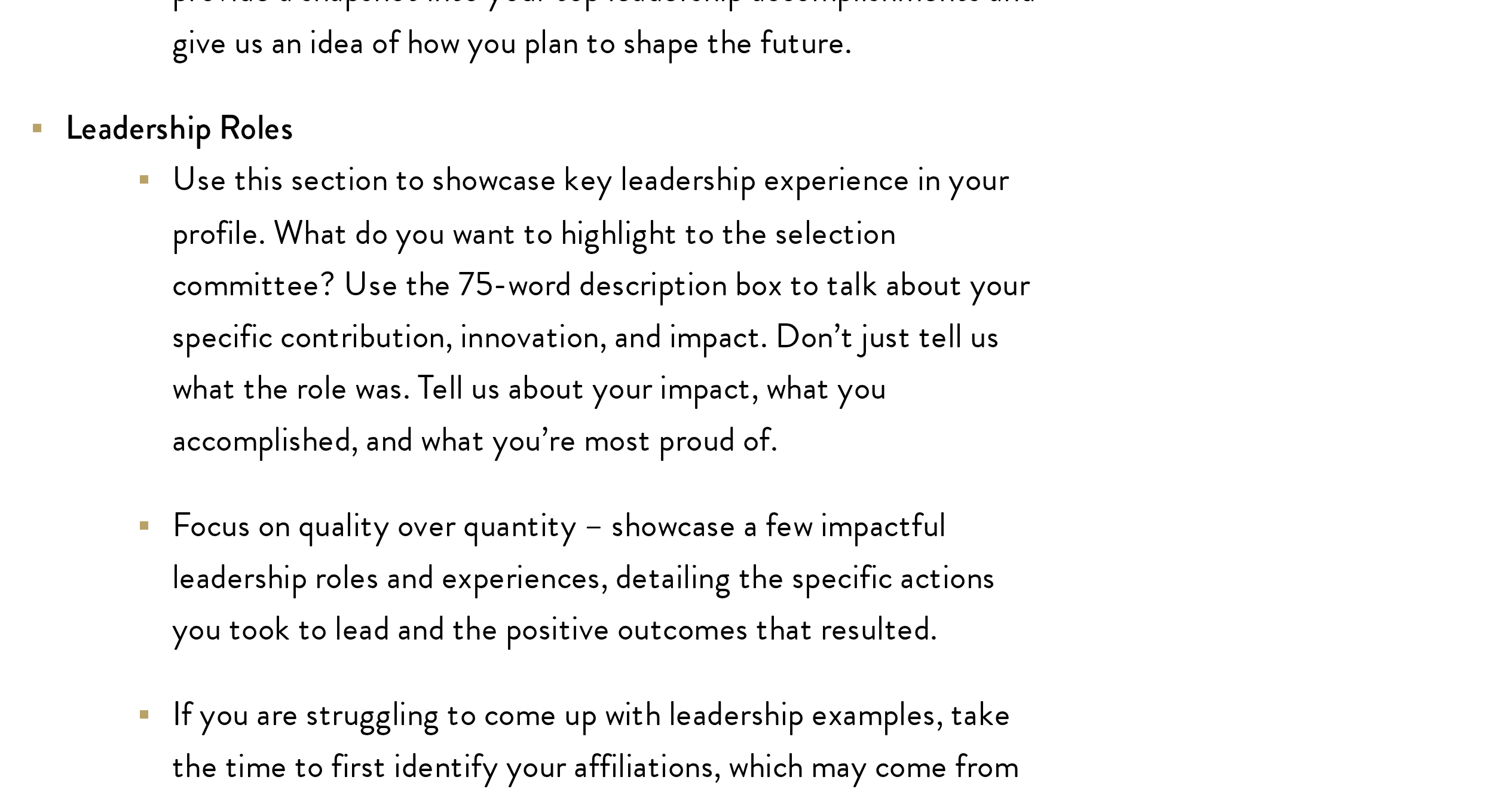
scroll to position [2381, 0]
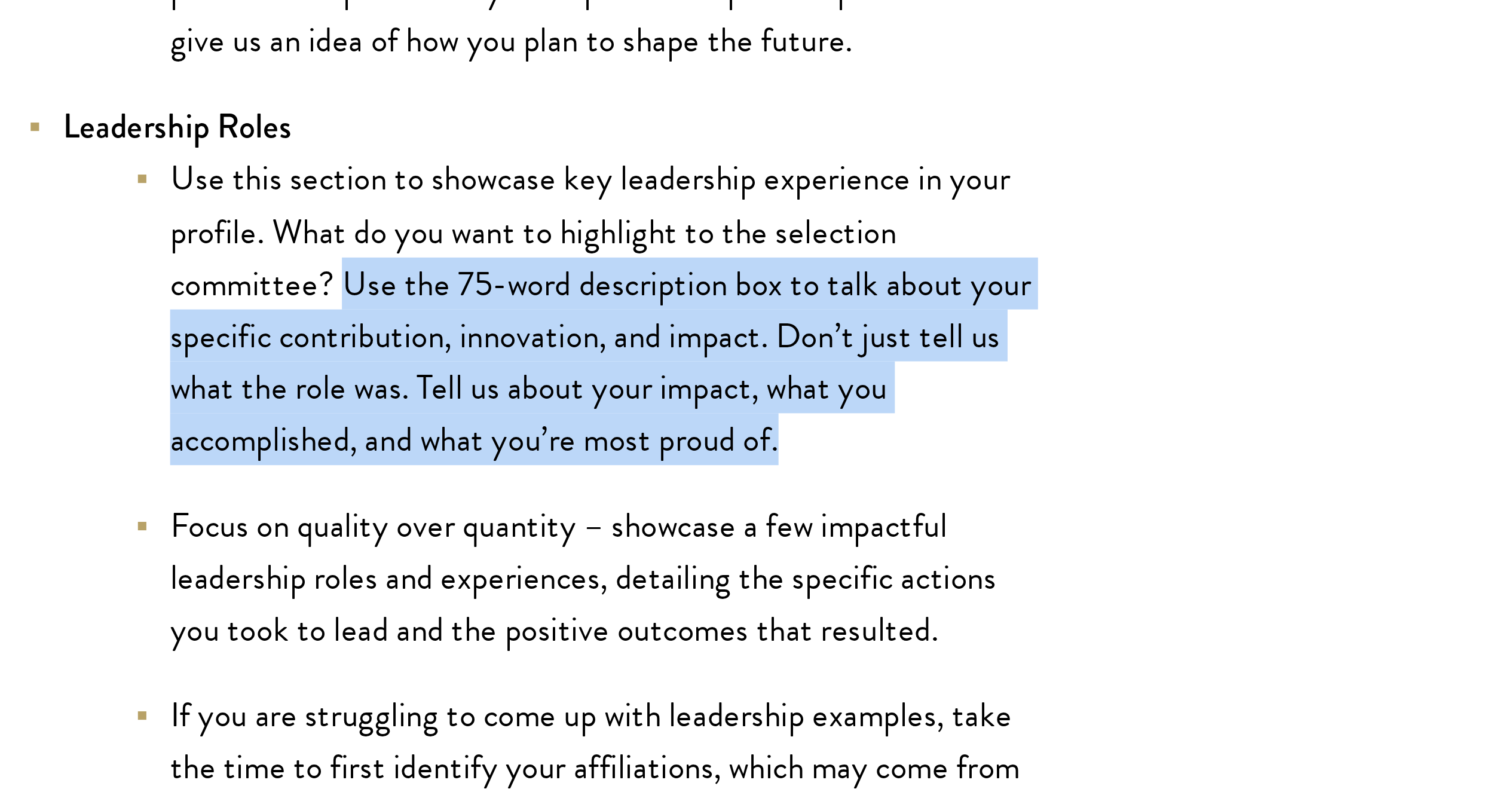
drag, startPoint x: 660, startPoint y: 376, endPoint x: 504, endPoint y: 321, distance: 165.4
click at [504, 321] on li "Use this section to showcase key leadership experience in your profile. What do…" at bounding box center [585, 330] width 305 height 104
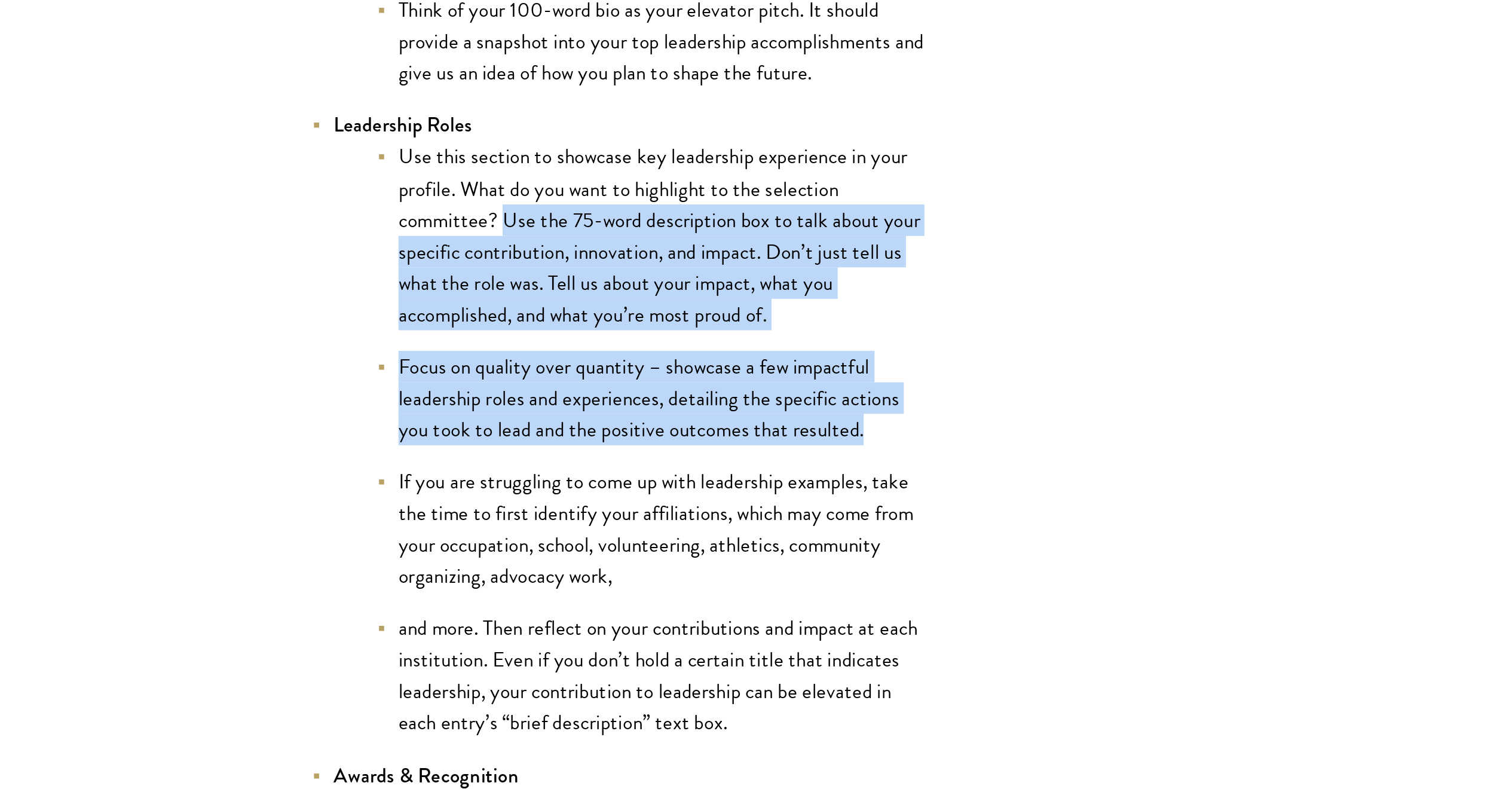
drag, startPoint x: 710, startPoint y: 431, endPoint x: 504, endPoint y: 331, distance: 229.0
click at [504, 331] on ul "Use this section to showcase key leadership experience in your profile. What do…" at bounding box center [573, 443] width 328 height 329
copy ul "Use the 75-word description box to talk about your specific contribution, innov…"
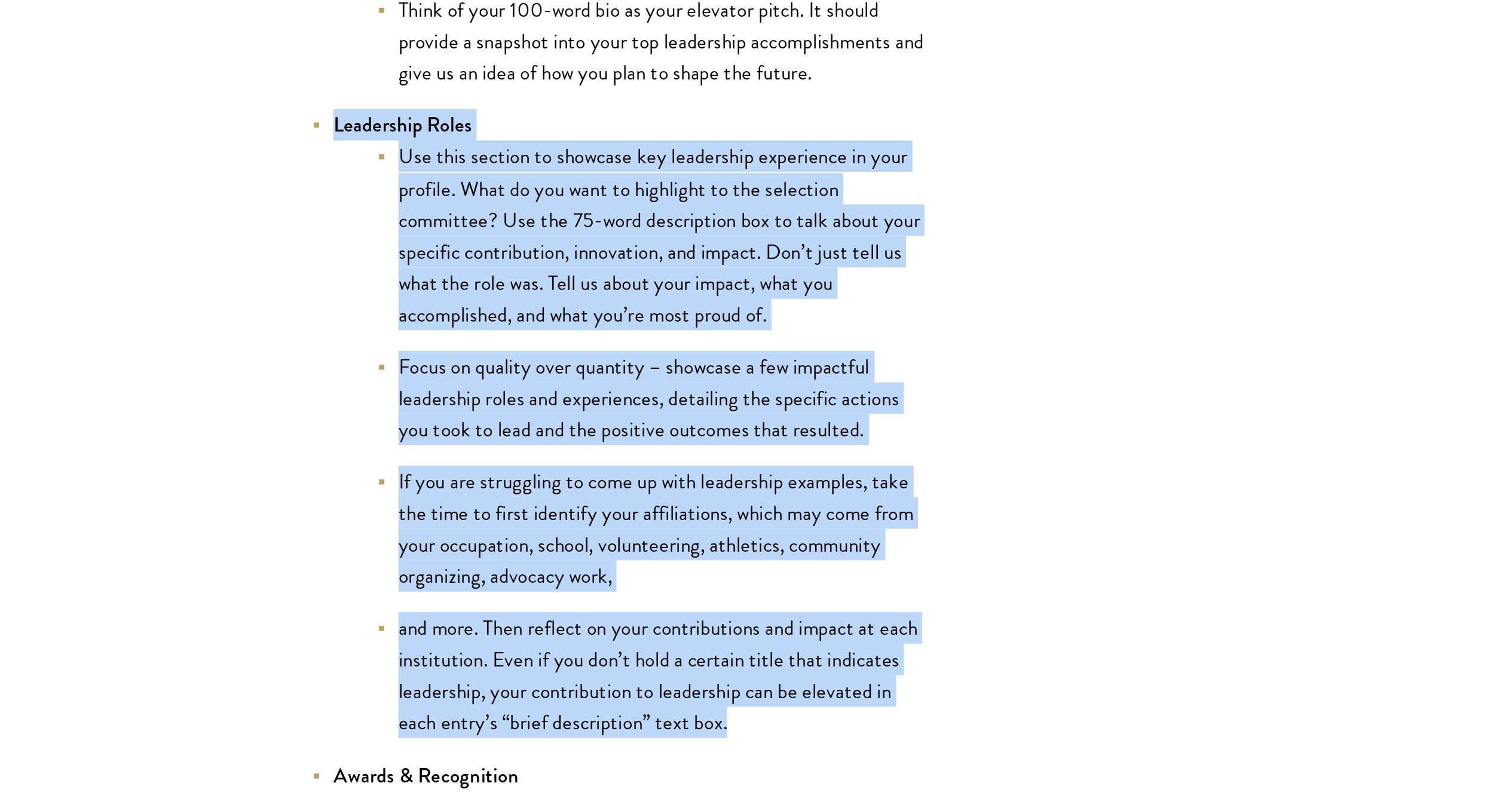
drag, startPoint x: 409, startPoint y: 273, endPoint x: 657, endPoint y: 597, distance: 408.0
copy li "Leadership Roles Use this section to showcase key leadership experience in your…"
click at [659, 307] on li "Use this section to showcase key leadership experience in your profile. What do…" at bounding box center [585, 330] width 305 height 104
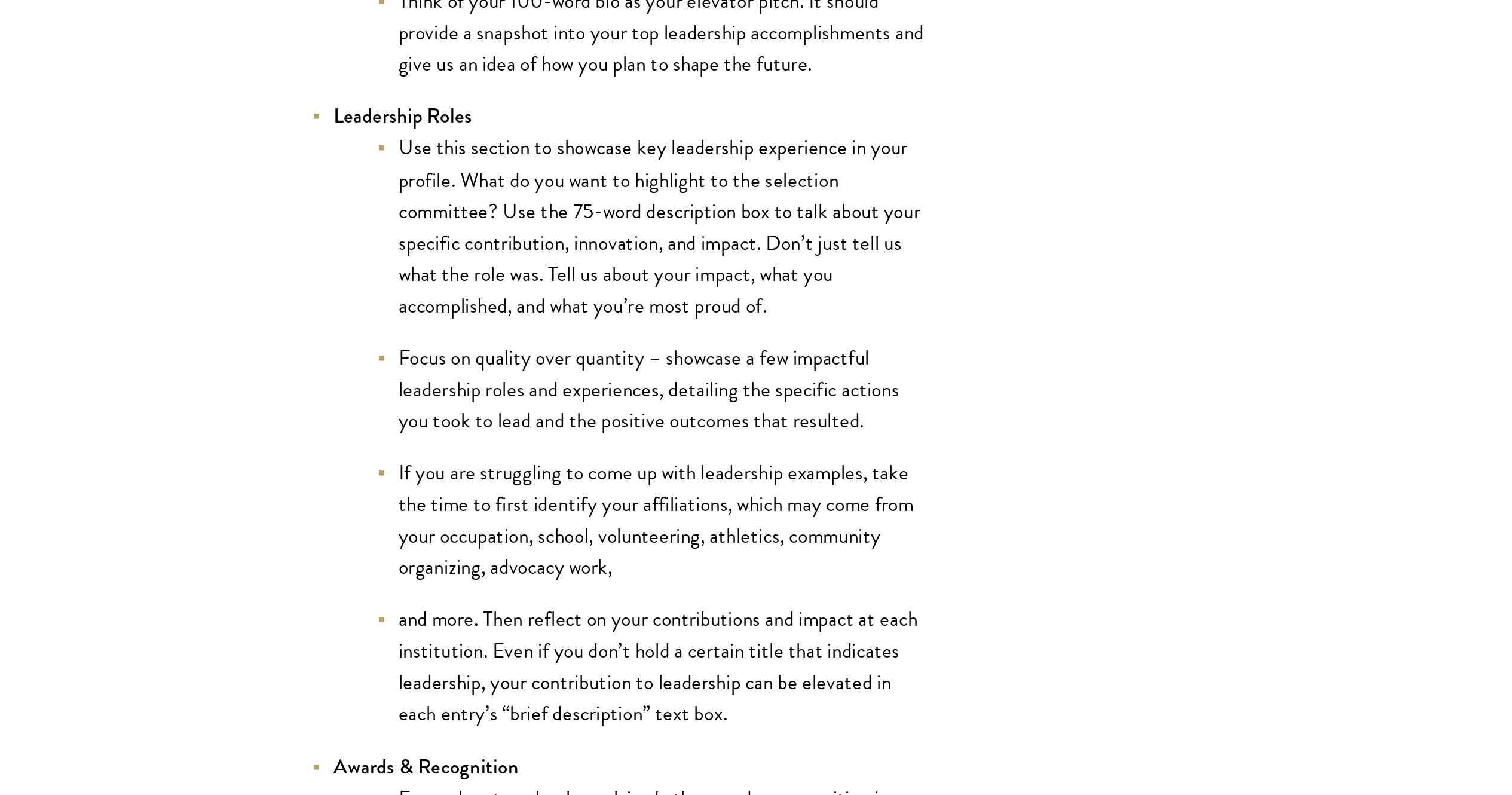
scroll to position [2380, 0]
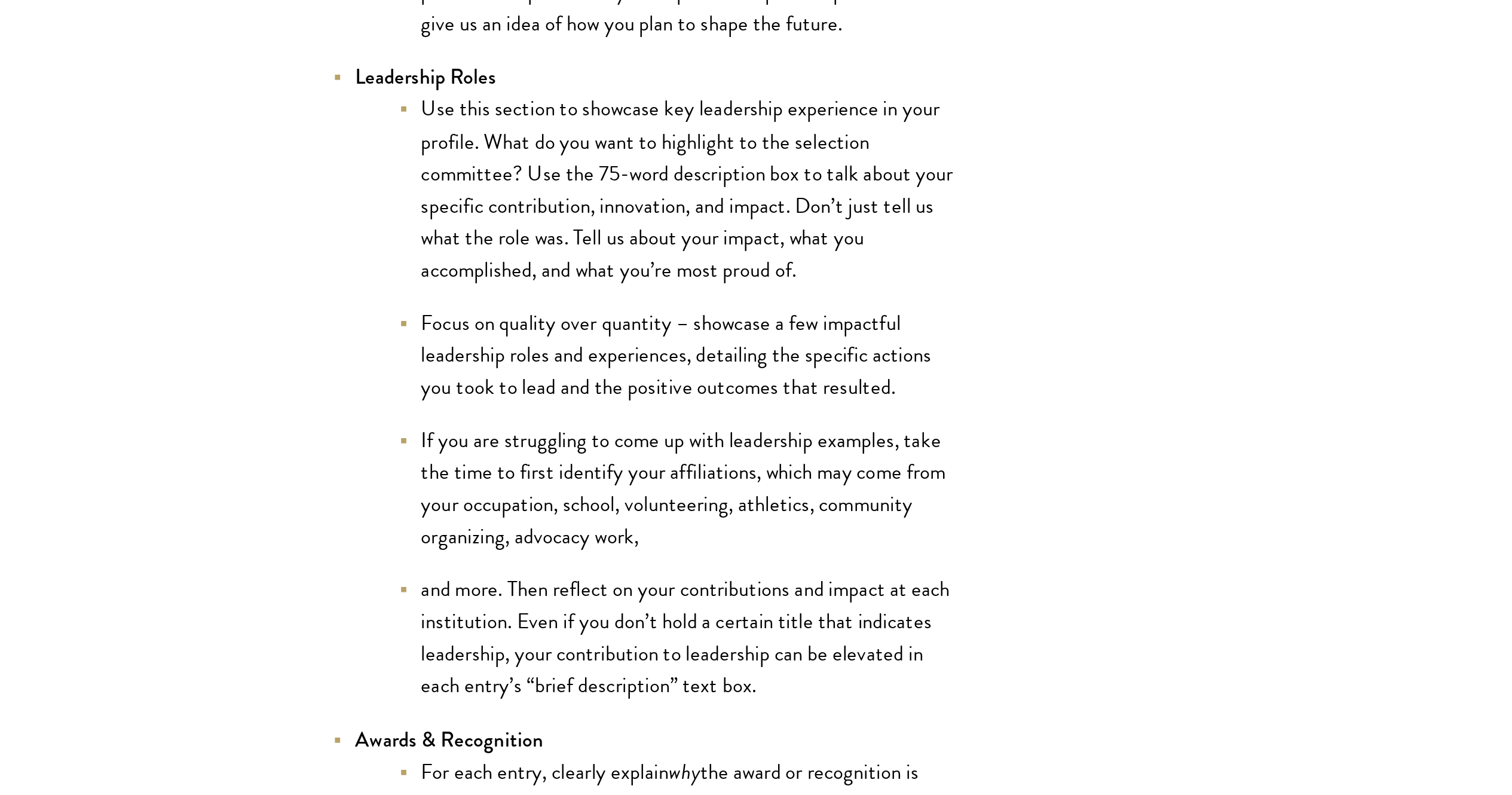
scroll to position [2552, 0]
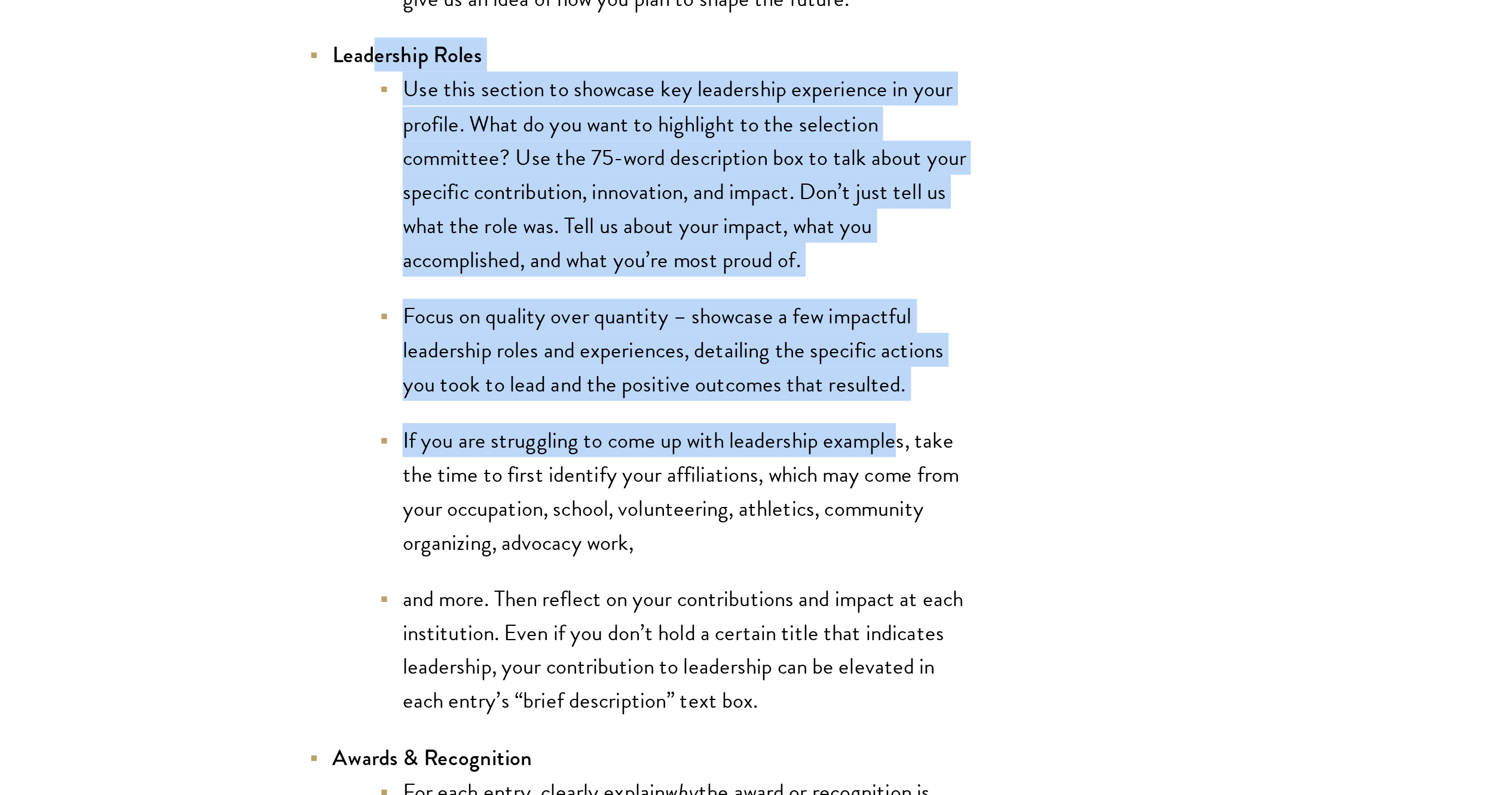
drag, startPoint x: 433, startPoint y: 102, endPoint x: 700, endPoint y: 276, distance: 318.7
click at [700, 276] on li "Leadership Roles Use this section to showcase key leadership experience in your…" at bounding box center [568, 262] width 340 height 347
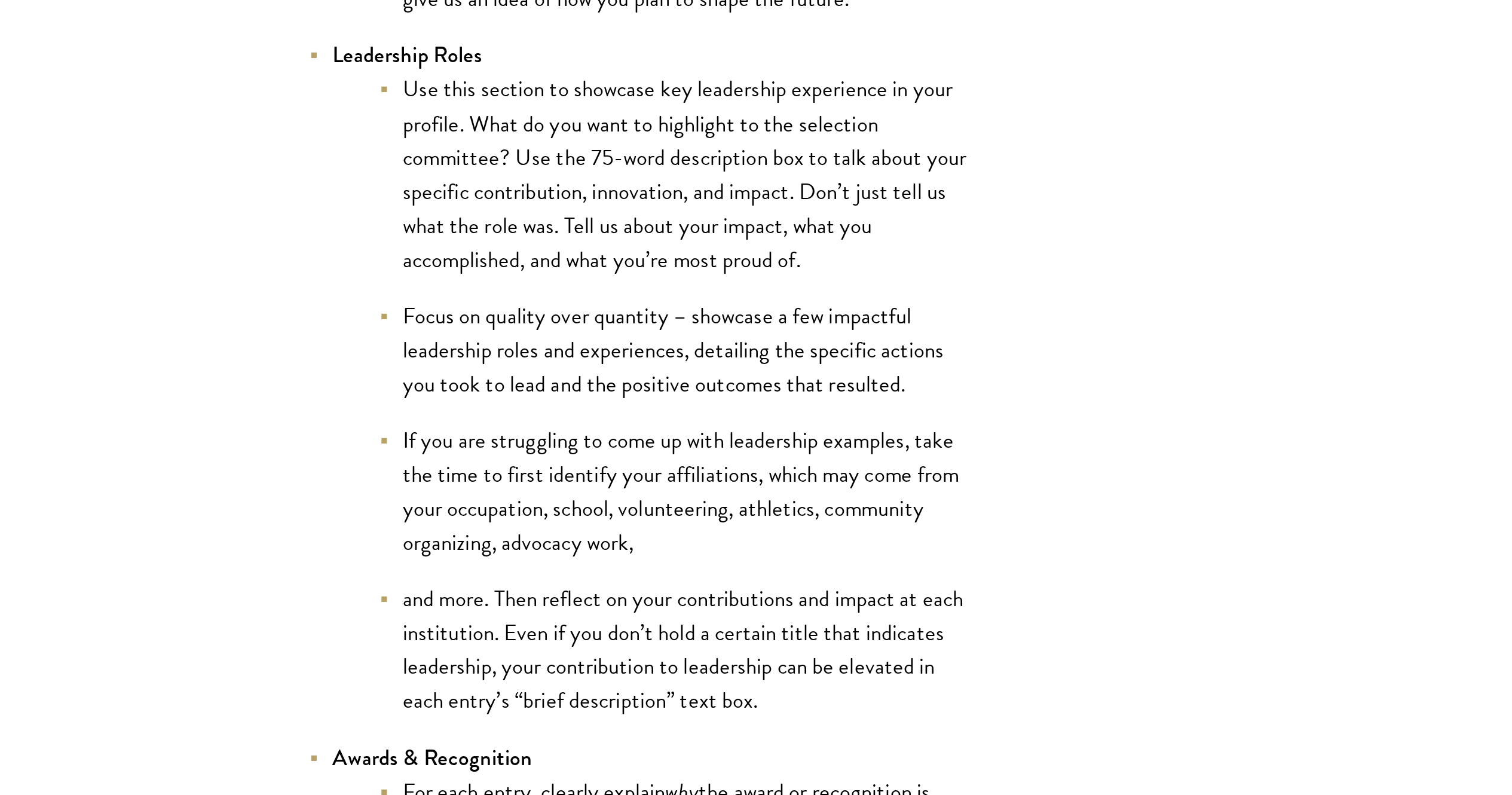
click at [569, 322] on li "If you are struggling to come up with leadership examples, take the time to fir…" at bounding box center [585, 321] width 305 height 70
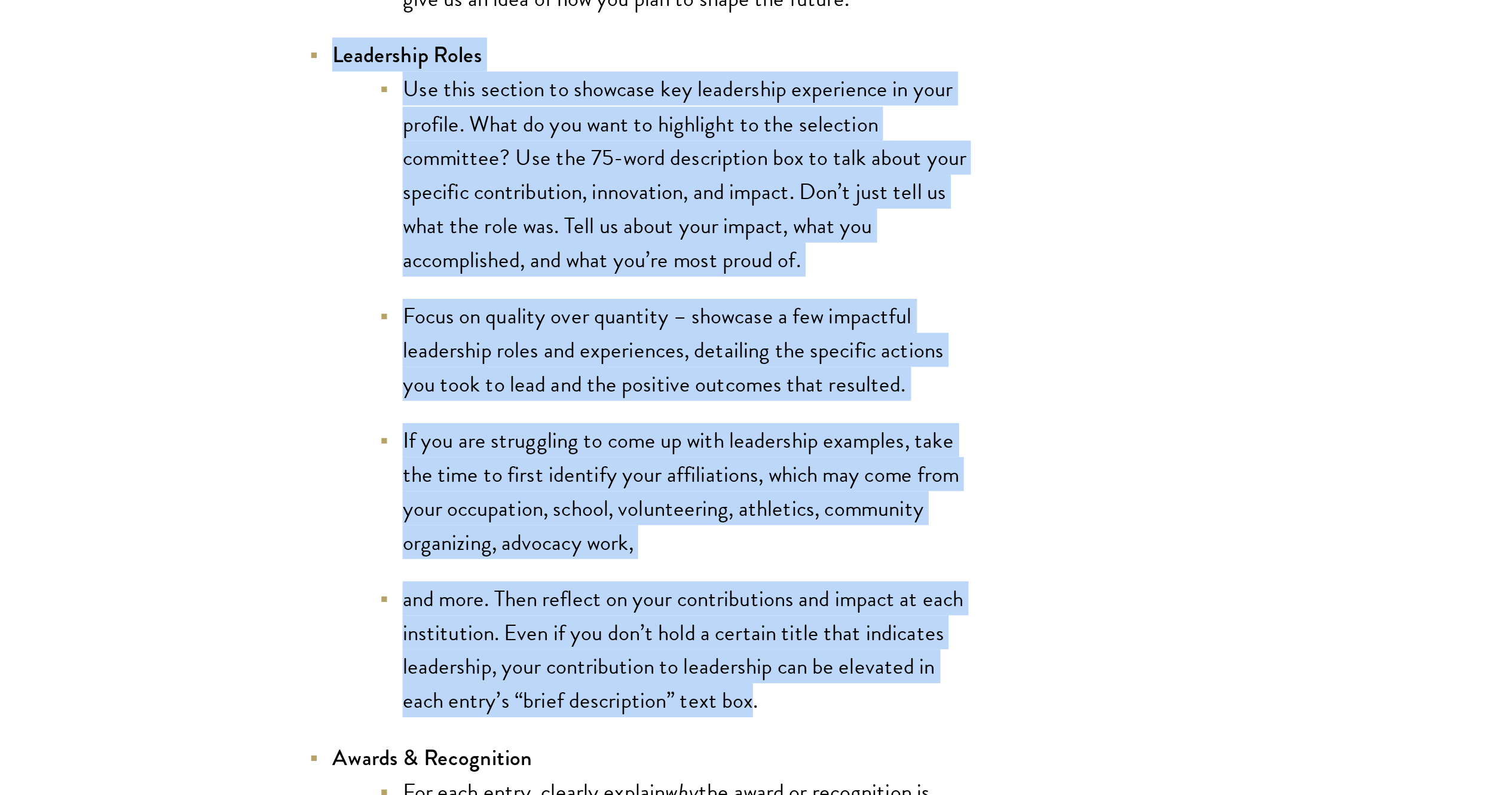
drag, startPoint x: 624, startPoint y: 424, endPoint x: 402, endPoint y: 106, distance: 387.8
click at [402, 106] on li "Leadership Roles Use this section to showcase key leadership experience in your…" at bounding box center [568, 262] width 340 height 347
click at [596, 197] on li "Use this section to showcase key leadership experience in your profile. What do…" at bounding box center [585, 159] width 305 height 104
